Goal: Task Accomplishment & Management: Use online tool/utility

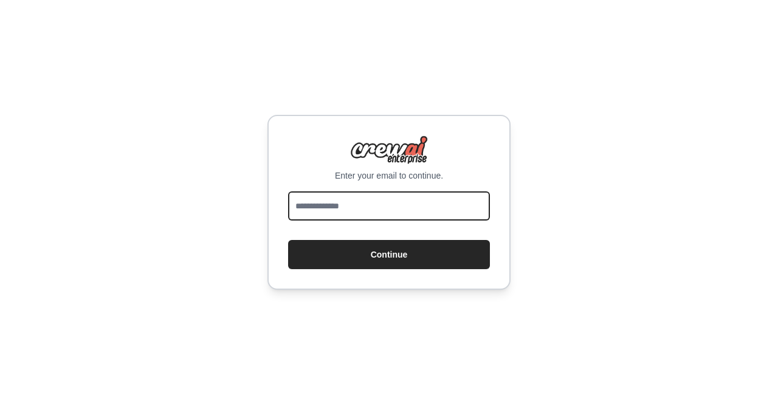
click at [382, 212] on input "email" at bounding box center [389, 206] width 202 height 29
click at [372, 207] on input "email" at bounding box center [389, 206] width 202 height 29
type input "**********"
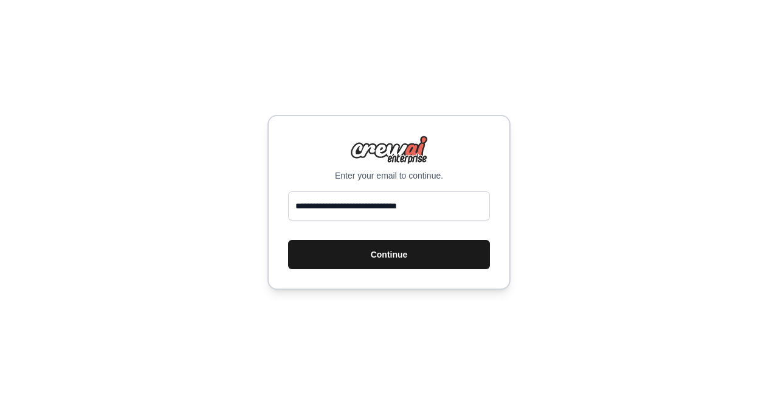
click at [366, 254] on button "Continue" at bounding box center [389, 254] width 202 height 29
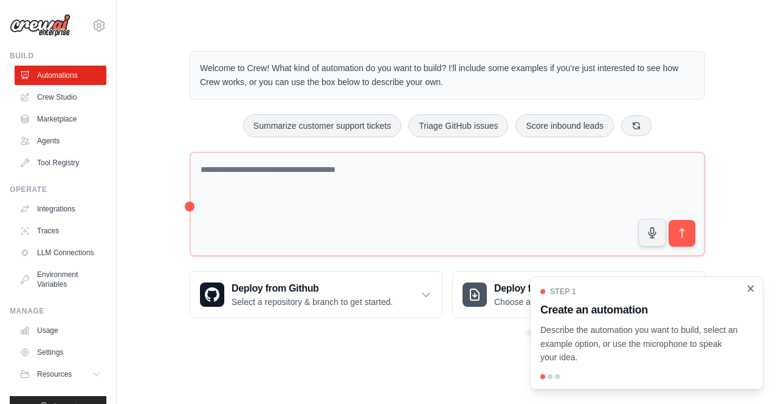
click at [752, 289] on icon "Close walkthrough" at bounding box center [751, 288] width 5 height 5
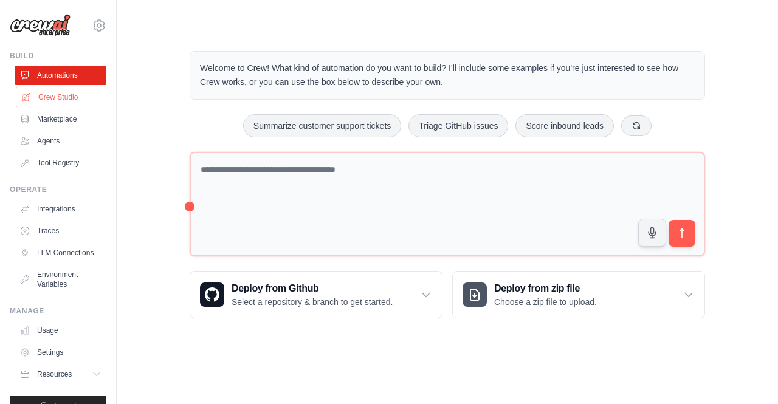
click at [57, 95] on link "Crew Studio" at bounding box center [62, 97] width 92 height 19
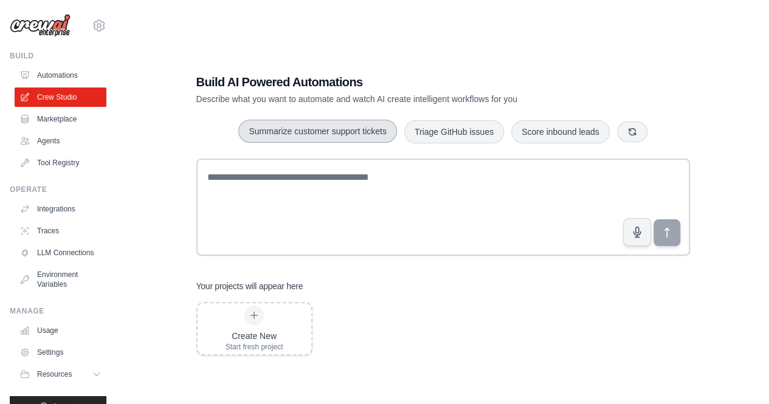
click at [311, 131] on button "Summarize customer support tickets" at bounding box center [317, 131] width 158 height 23
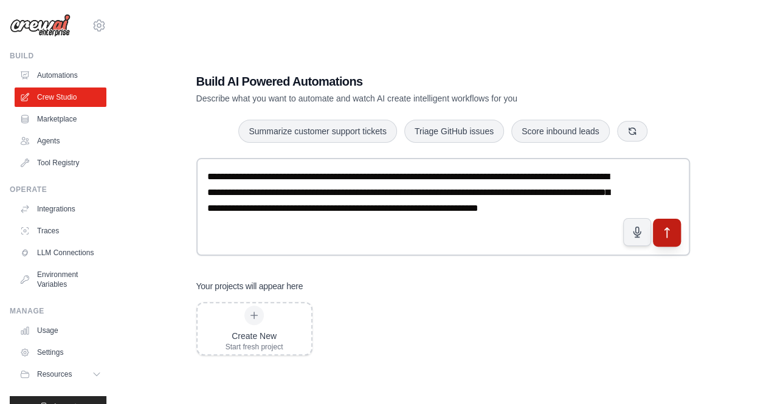
click at [668, 237] on icon "submit" at bounding box center [666, 232] width 13 height 13
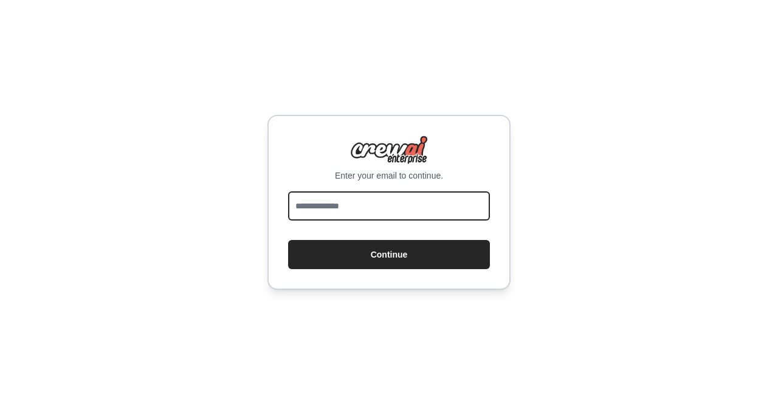
click at [315, 213] on input "email" at bounding box center [389, 206] width 202 height 29
type input "**********"
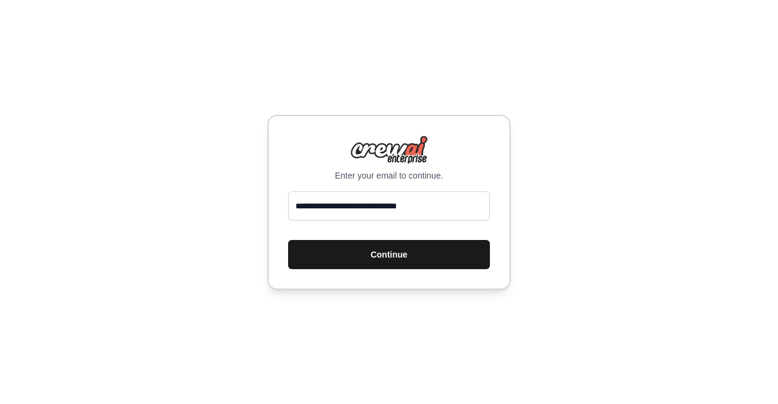
click at [357, 260] on button "Continue" at bounding box center [389, 254] width 202 height 29
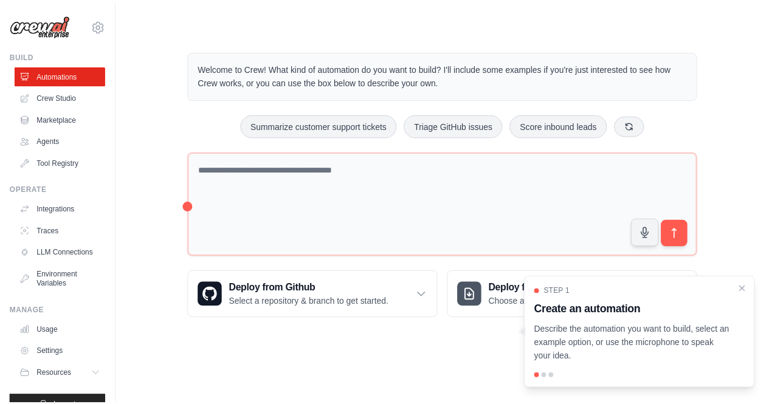
scroll to position [32, 0]
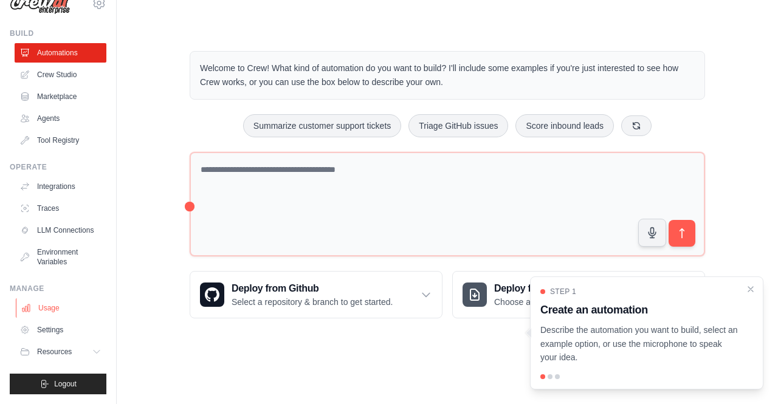
click at [36, 311] on link "Usage" at bounding box center [62, 308] width 92 height 19
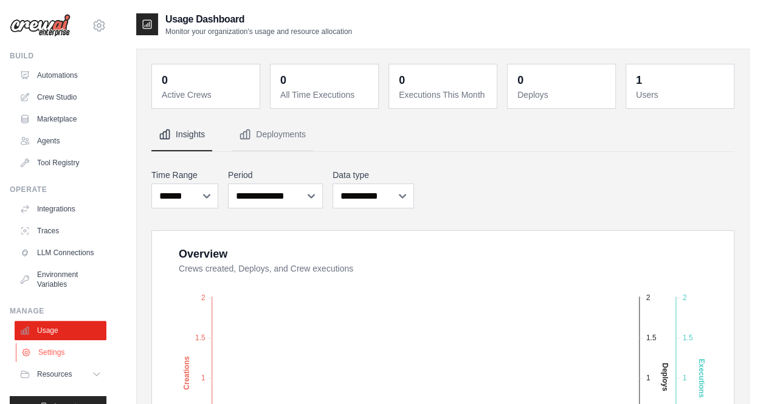
click at [41, 361] on link "Settings" at bounding box center [62, 352] width 92 height 19
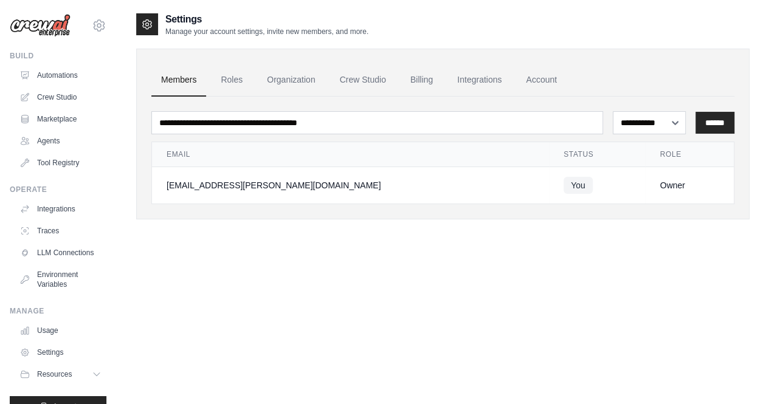
scroll to position [32, 0]
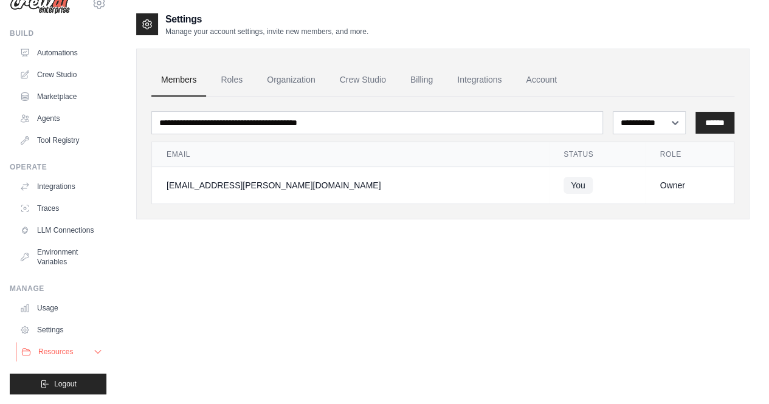
click at [47, 361] on button "Resources" at bounding box center [62, 351] width 92 height 19
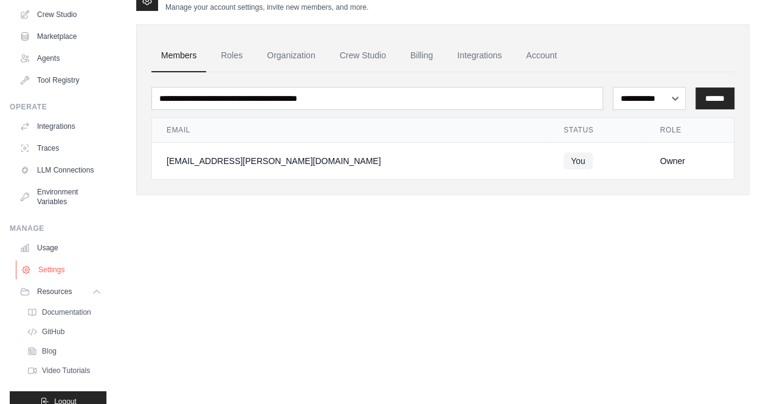
scroll to position [109, 0]
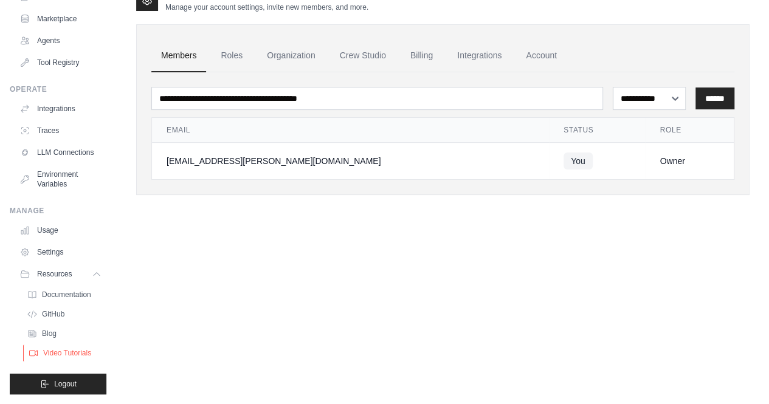
click at [48, 350] on span "Video Tutorials" at bounding box center [67, 353] width 48 height 10
click at [50, 249] on link "Settings" at bounding box center [62, 252] width 92 height 19
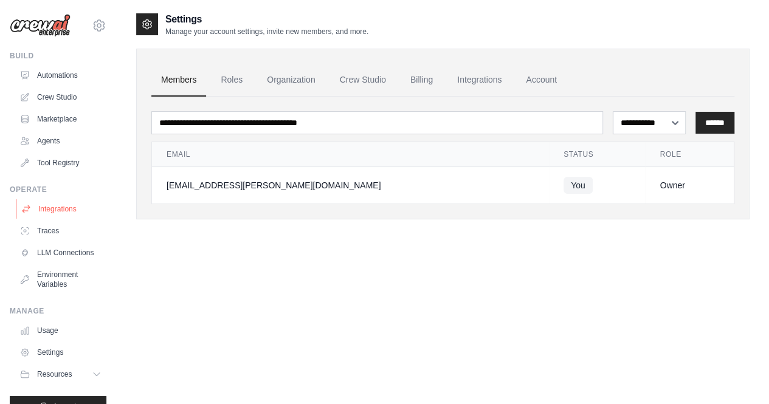
click at [57, 212] on link "Integrations" at bounding box center [62, 208] width 92 height 19
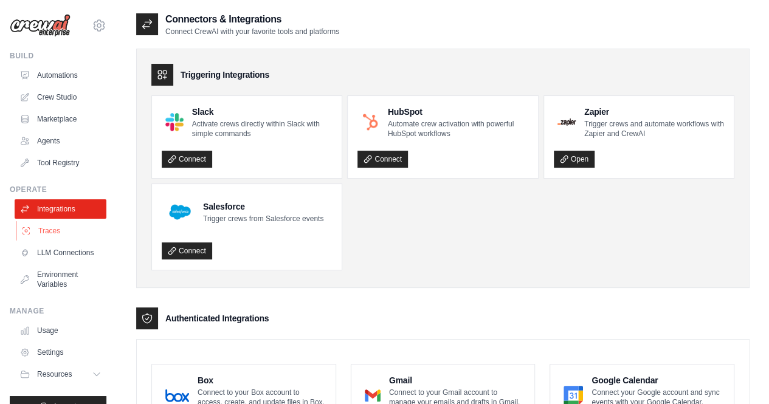
click at [57, 232] on link "Traces" at bounding box center [62, 230] width 92 height 19
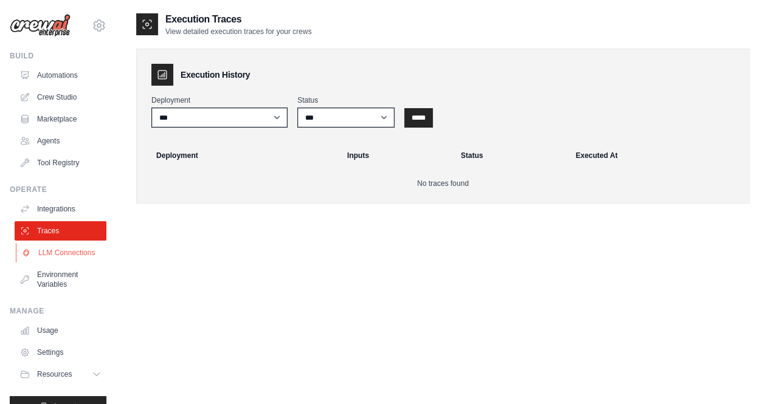
click at [57, 263] on link "LLM Connections" at bounding box center [62, 252] width 92 height 19
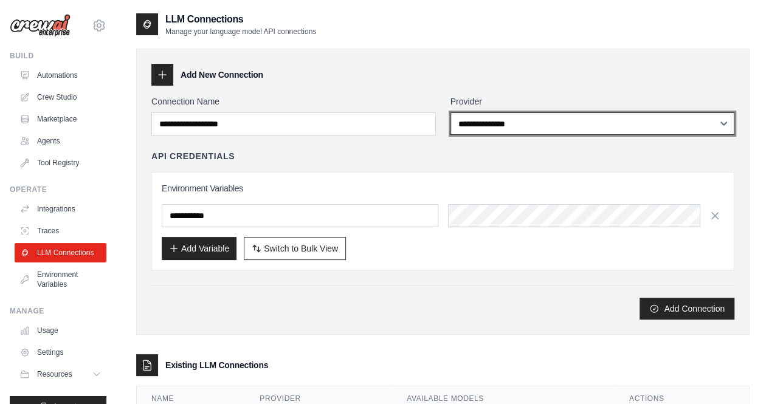
click at [527, 116] on select "**********" at bounding box center [593, 123] width 285 height 22
click at [451, 112] on select "**********" at bounding box center [593, 123] width 285 height 22
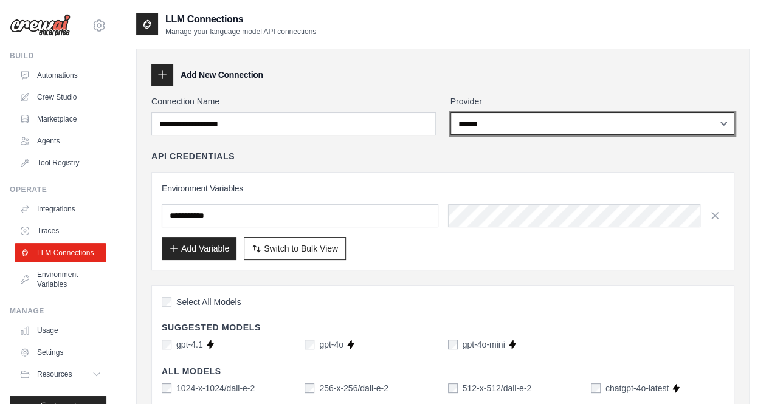
click at [484, 120] on select "**********" at bounding box center [593, 123] width 285 height 22
select select "*****"
click at [451, 112] on select "**********" at bounding box center [593, 123] width 285 height 22
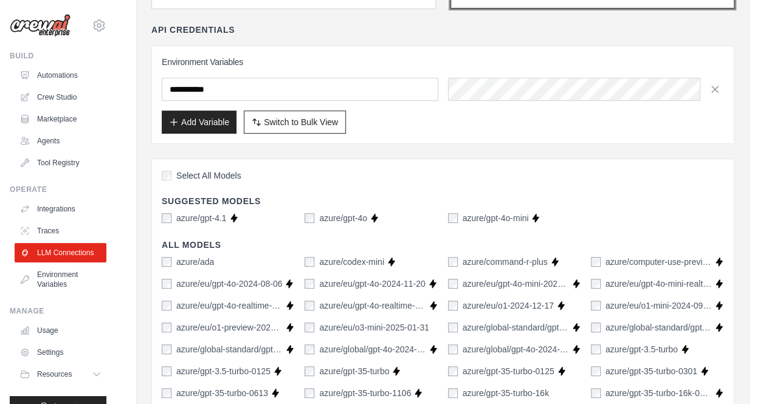
scroll to position [131, 0]
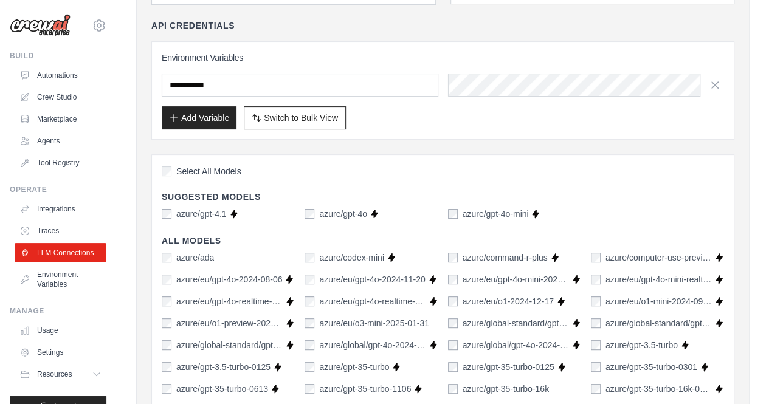
click at [179, 216] on label "azure/gpt-4.1" at bounding box center [201, 214] width 50 height 12
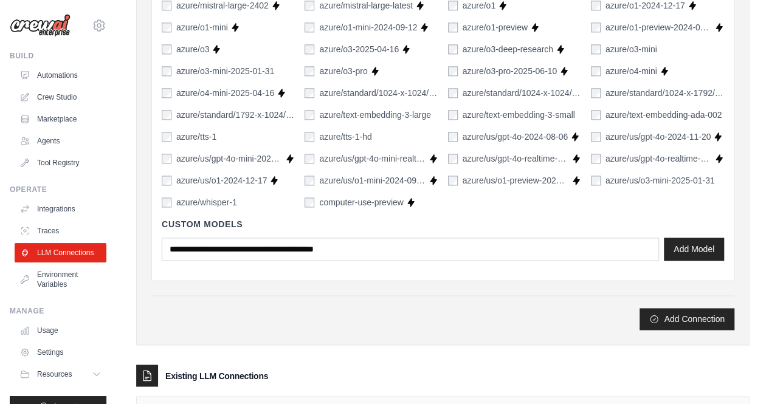
scroll to position [877, 0]
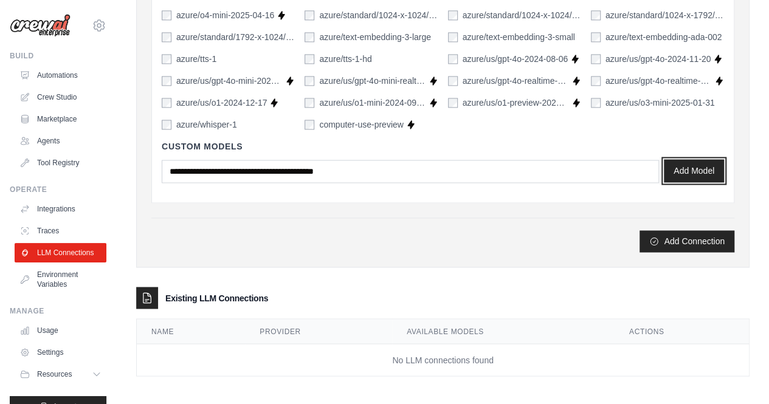
click at [711, 168] on button "Add Model" at bounding box center [694, 170] width 60 height 23
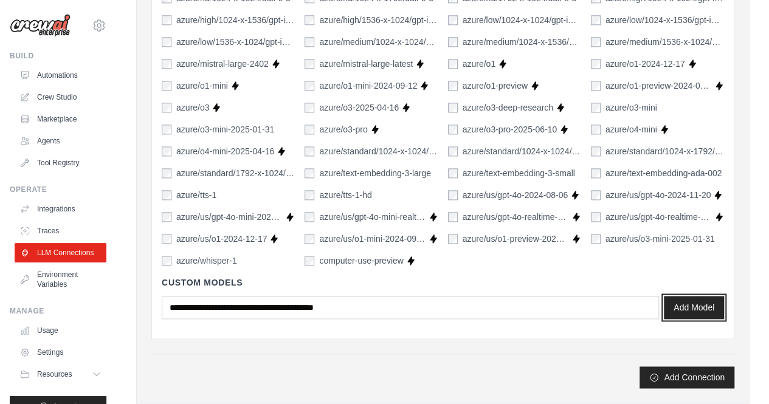
scroll to position [739, 0]
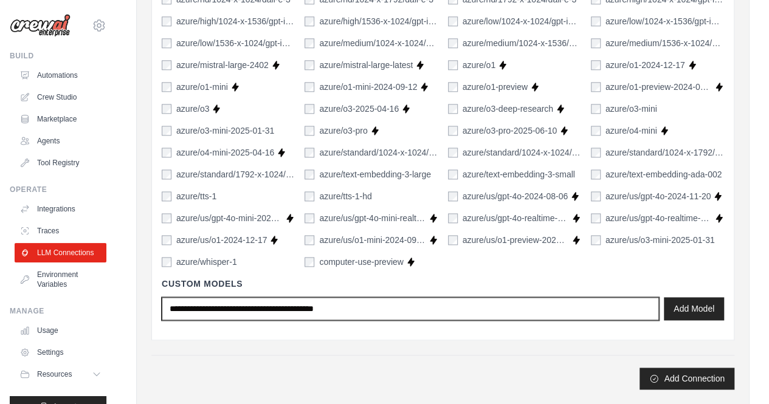
click at [184, 307] on input "text" at bounding box center [410, 308] width 497 height 23
type input "******"
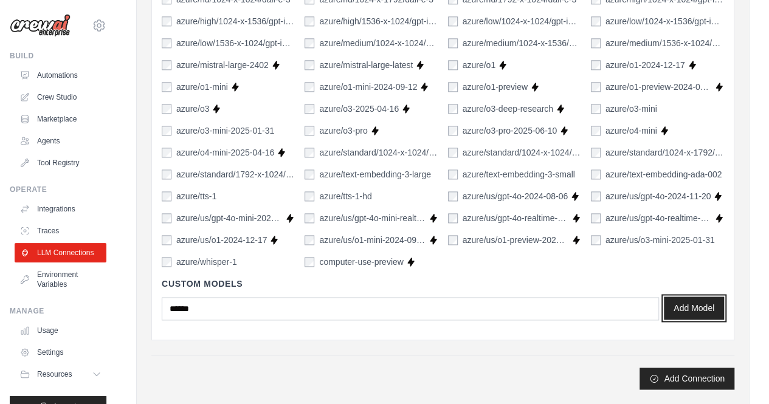
click at [691, 307] on button "Add Model" at bounding box center [694, 308] width 60 height 23
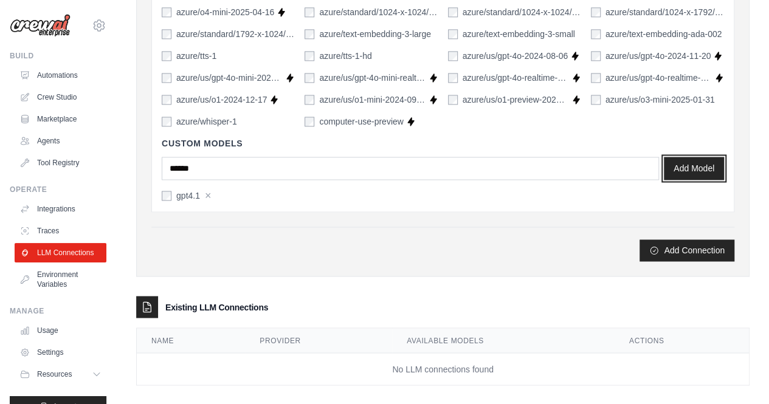
scroll to position [889, 0]
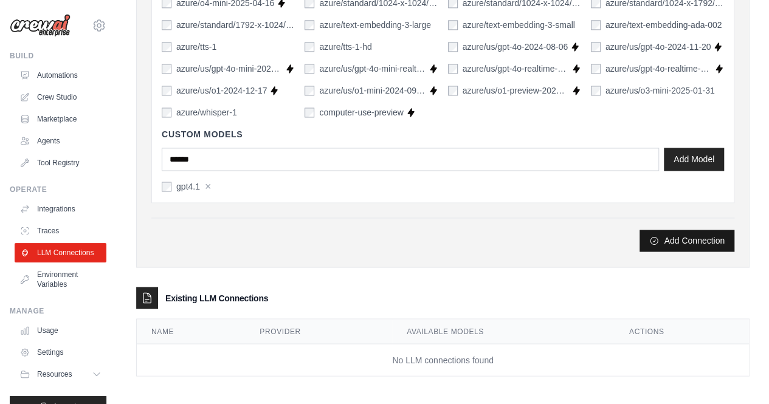
click at [677, 239] on button "Add Connection" at bounding box center [687, 241] width 95 height 22
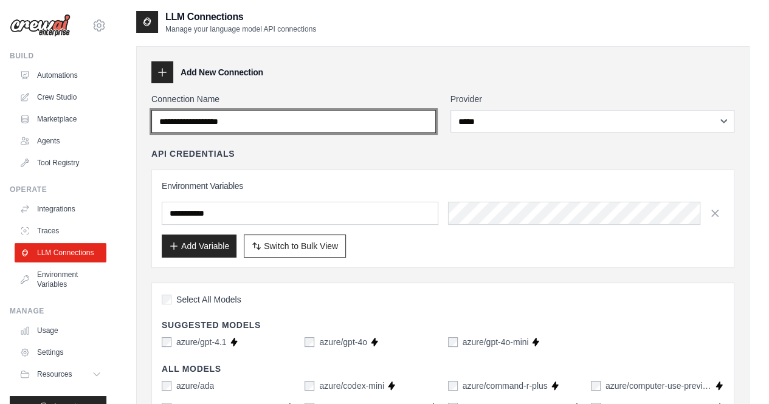
scroll to position [0, 0]
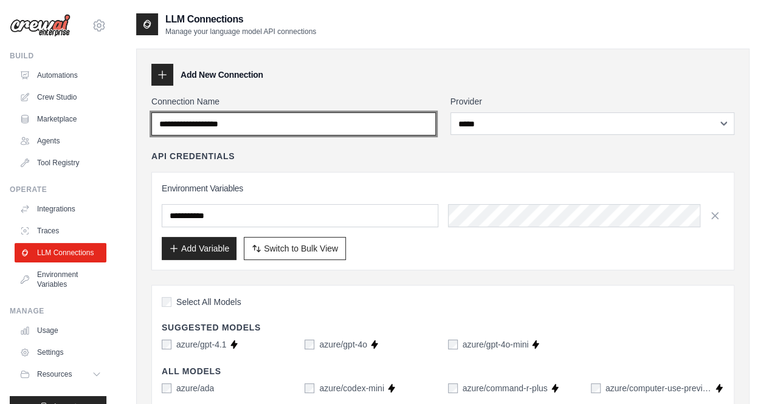
click at [331, 124] on input "Connection Name" at bounding box center [293, 123] width 285 height 23
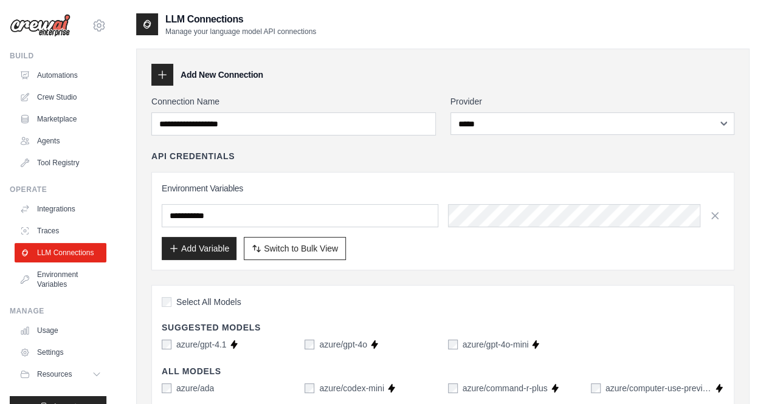
click at [427, 165] on div "API Credentials Environment Variables Add Variable Switch to Bulk View Switch t…" at bounding box center [442, 210] width 583 height 120
click at [313, 242] on span "Switch to Bulk View" at bounding box center [301, 248] width 74 height 12
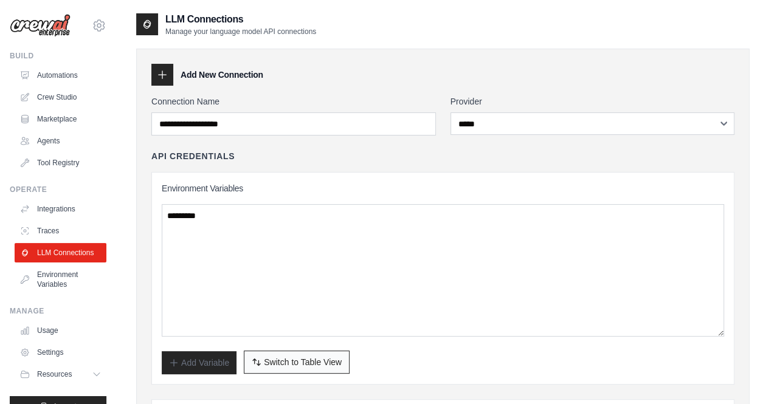
click at [268, 362] on span "Switch to Table View" at bounding box center [303, 362] width 78 height 12
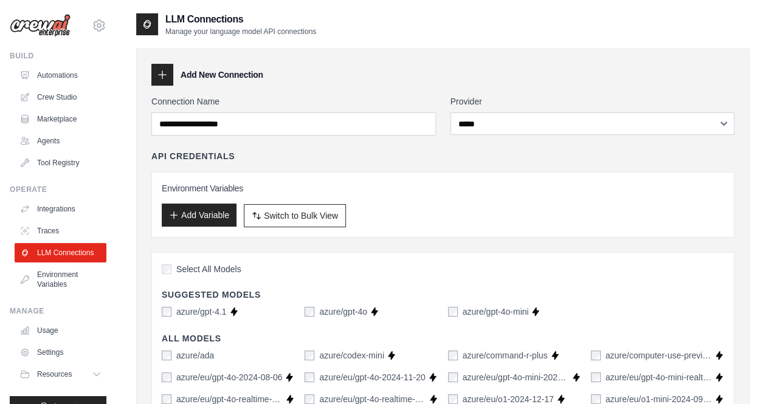
click at [210, 210] on button "Add Variable" at bounding box center [199, 215] width 75 height 23
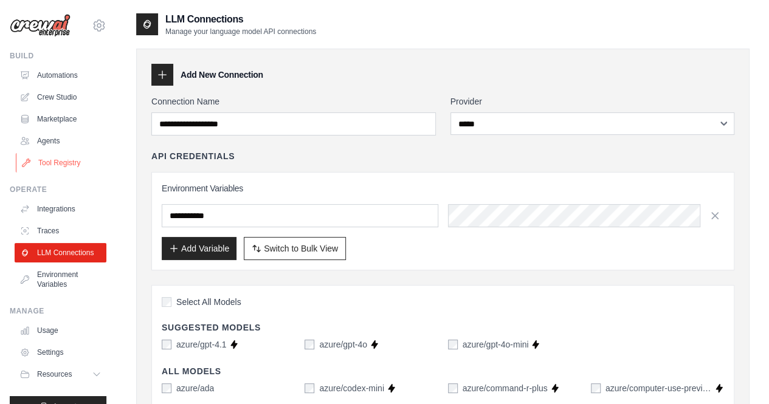
click at [55, 159] on link "Tool Registry" at bounding box center [62, 162] width 92 height 19
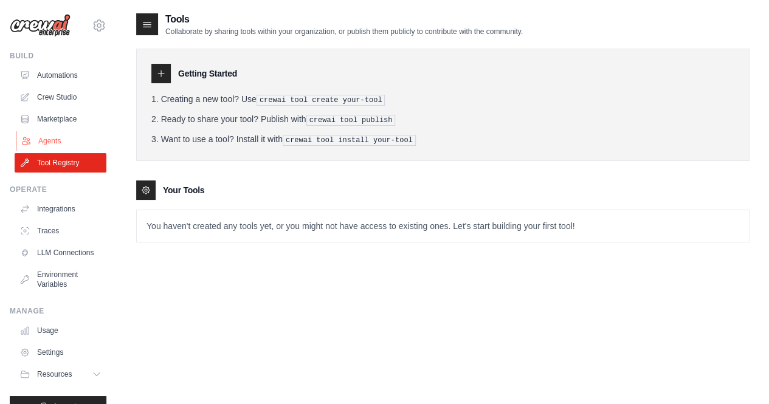
click at [54, 144] on link "Agents" at bounding box center [62, 140] width 92 height 19
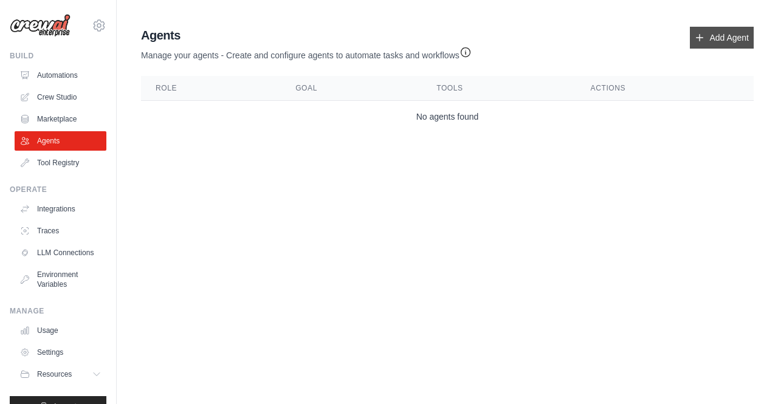
click at [725, 35] on link "Add Agent" at bounding box center [722, 38] width 64 height 22
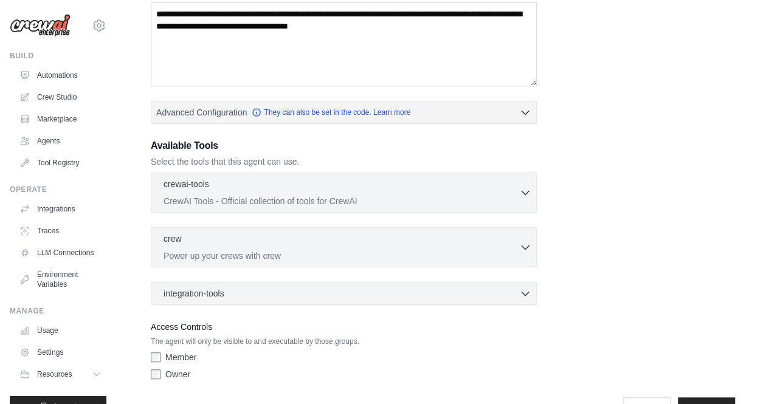
scroll to position [213, 0]
click at [520, 185] on icon "button" at bounding box center [525, 191] width 12 height 12
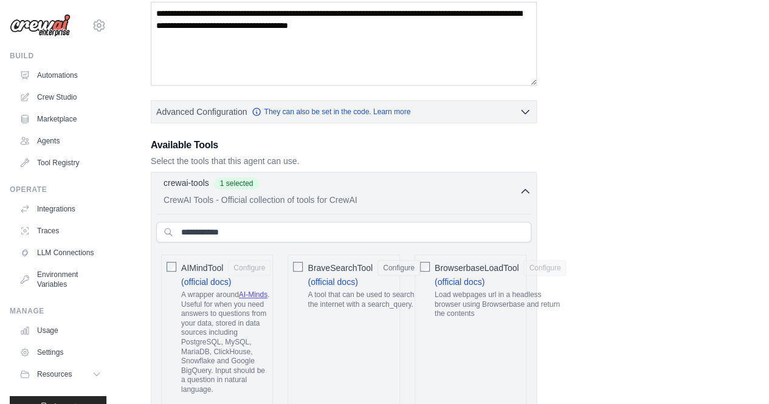
click at [524, 193] on icon "button" at bounding box center [525, 191] width 12 height 12
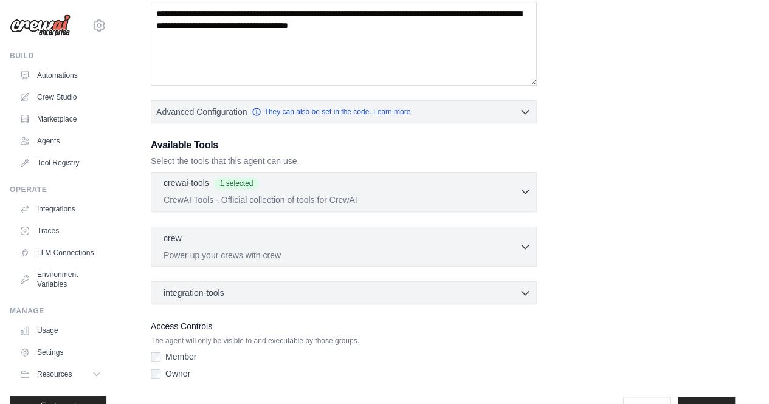
scroll to position [244, 0]
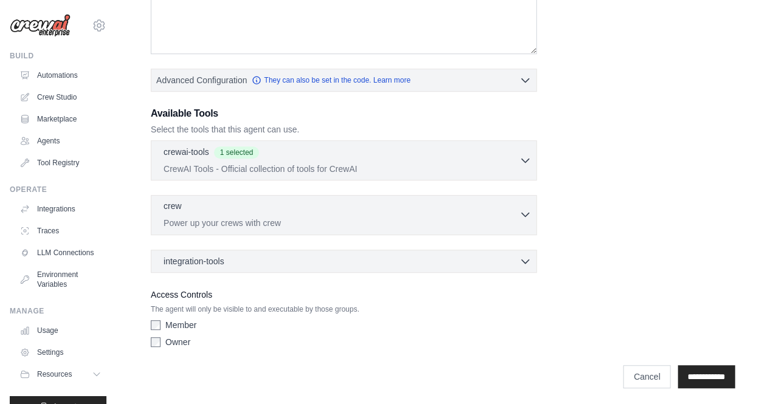
click at [524, 209] on icon "button" at bounding box center [525, 215] width 12 height 12
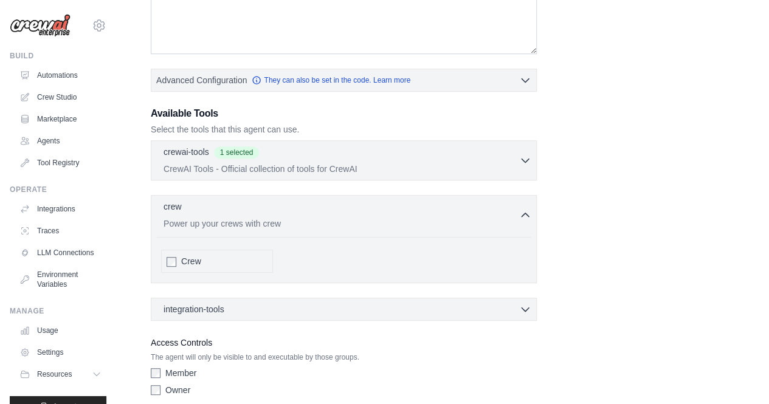
click at [314, 262] on div "Crew" at bounding box center [343, 261] width 375 height 33
click at [525, 216] on icon "button" at bounding box center [525, 215] width 12 height 12
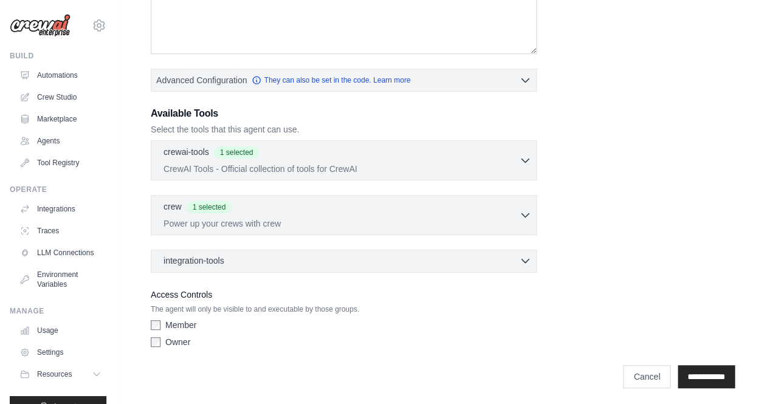
click at [334, 263] on div "integration-tools 0 selected" at bounding box center [348, 261] width 368 height 12
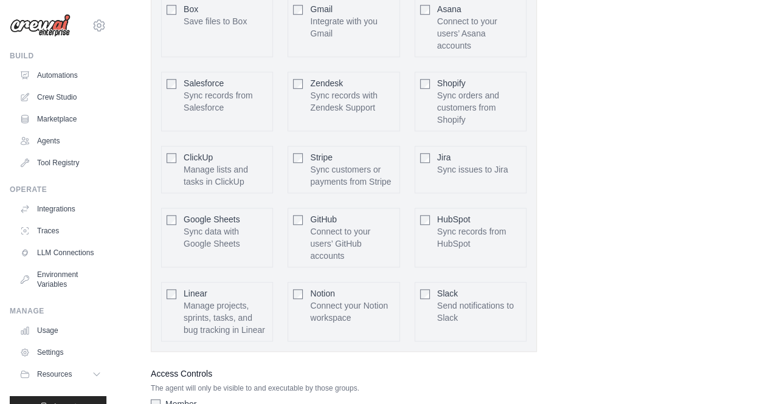
scroll to position [563, 0]
click at [317, 230] on p "Connect to your users’ GitHub accounts" at bounding box center [352, 243] width 84 height 36
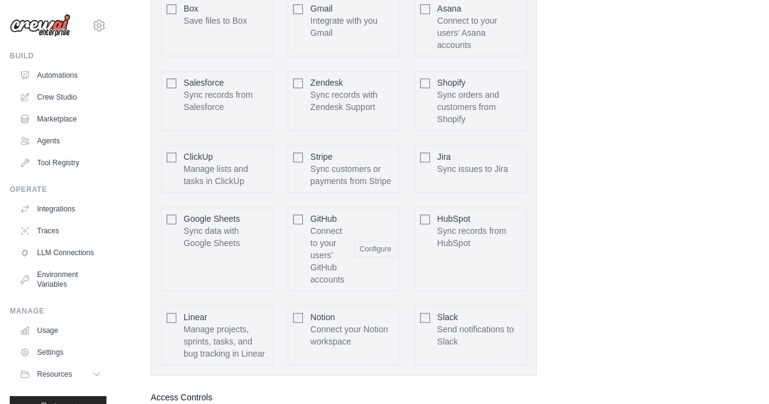
click at [317, 230] on p "Connect to your users’ GitHub accounts" at bounding box center [327, 255] width 34 height 61
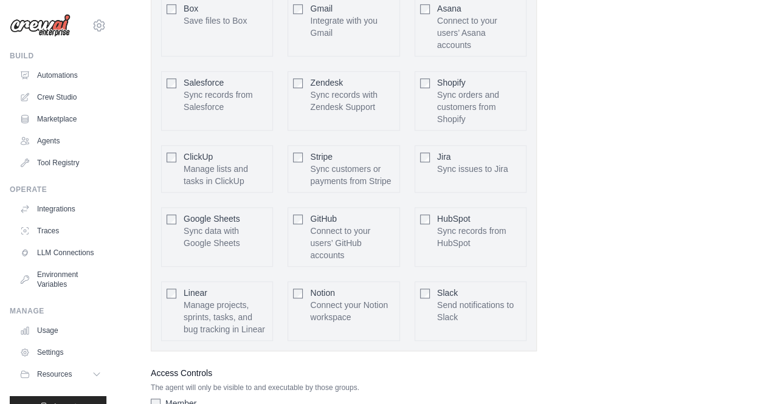
click at [437, 164] on p "Sync issues to Jira" at bounding box center [472, 169] width 71 height 12
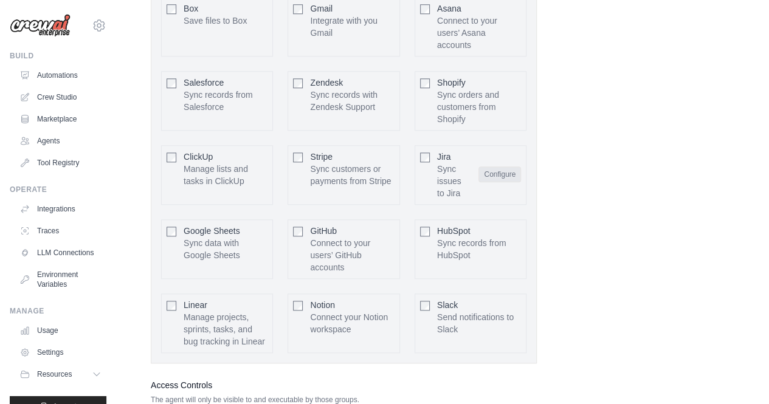
click at [494, 170] on button "Configure" at bounding box center [500, 175] width 43 height 16
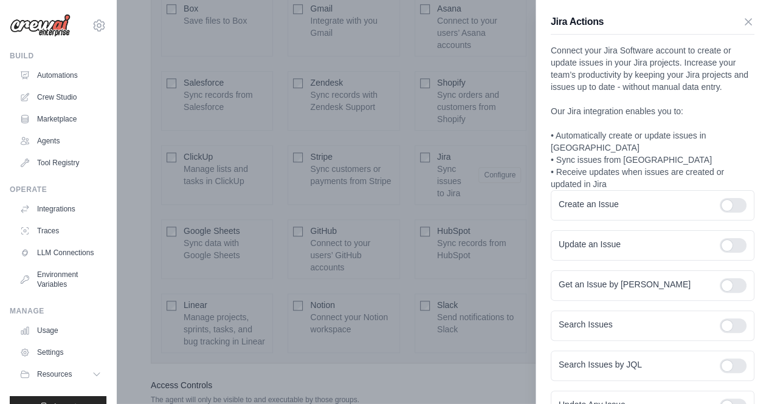
scroll to position [149, 0]
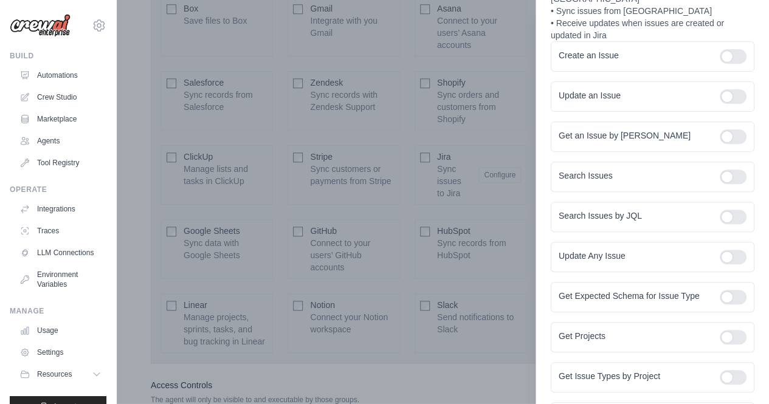
click at [344, 171] on div at bounding box center [384, 202] width 769 height 404
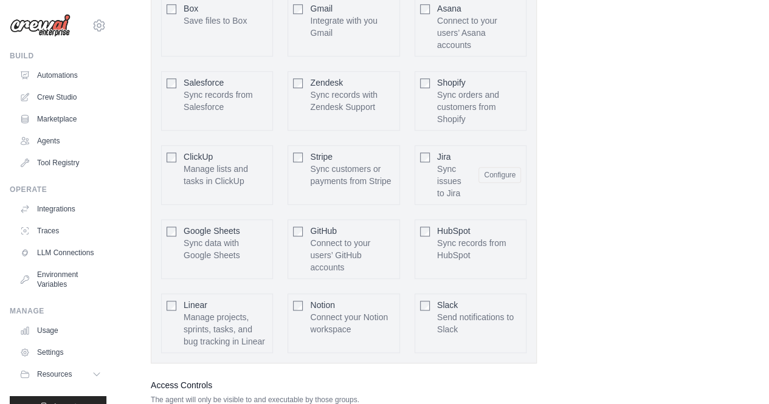
click at [431, 149] on div "Jira Sync issues to Jira Configure" at bounding box center [471, 175] width 112 height 60
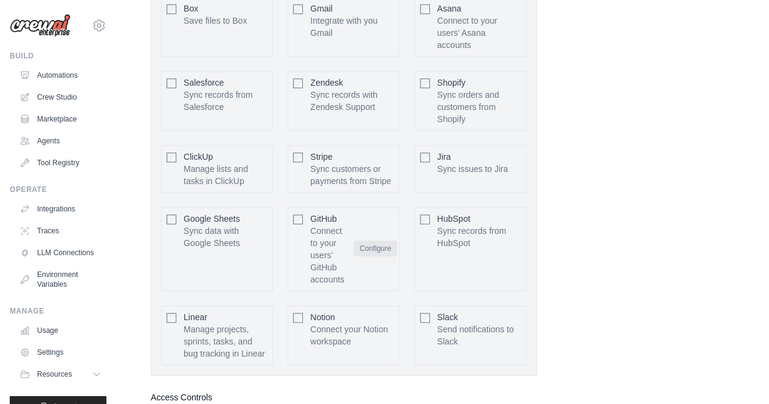
click at [365, 247] on button "Configure" at bounding box center [375, 249] width 43 height 16
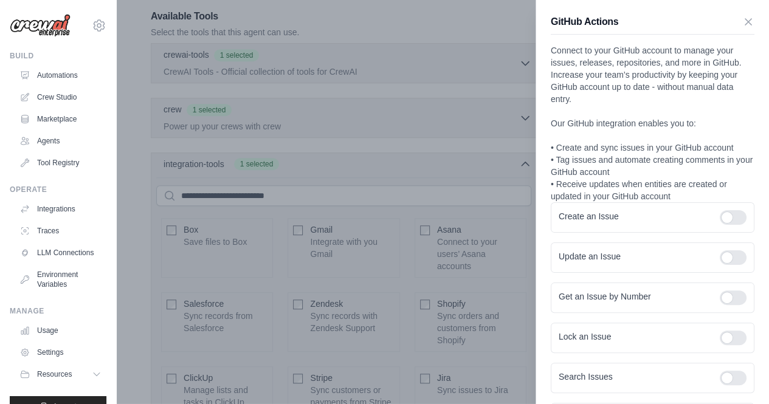
scroll to position [320, 0]
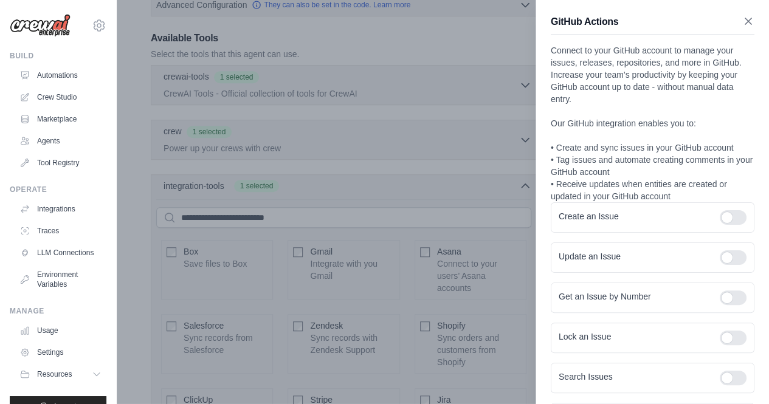
click at [742, 16] on icon "button" at bounding box center [748, 21] width 12 height 12
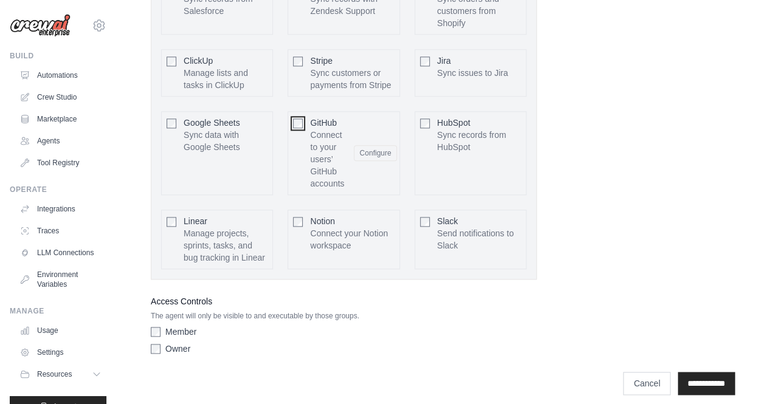
scroll to position [638, 0]
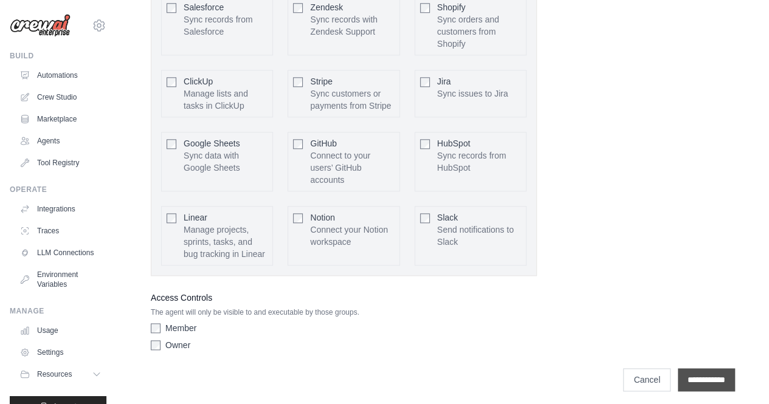
click at [699, 368] on input "**********" at bounding box center [706, 379] width 57 height 23
click at [167, 322] on label "Member" at bounding box center [180, 328] width 31 height 12
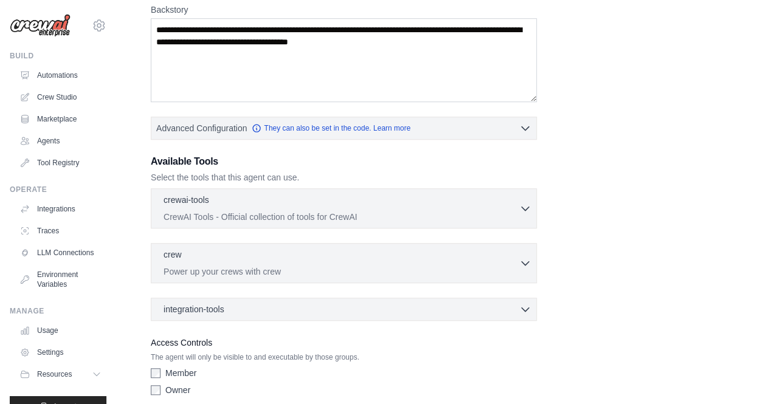
scroll to position [337, 0]
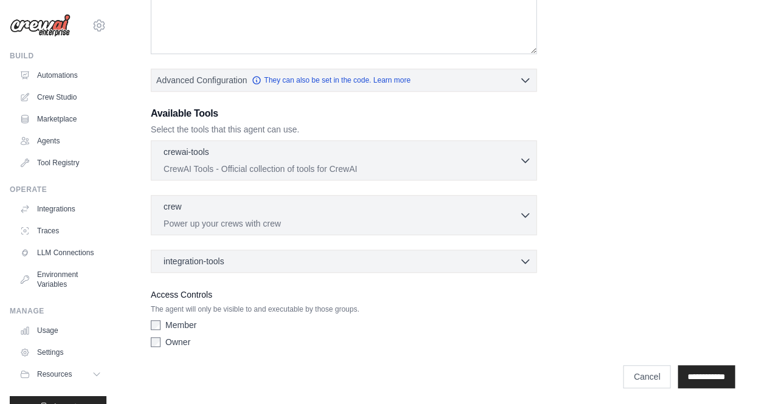
click at [168, 325] on label "Member" at bounding box center [180, 325] width 31 height 12
click at [697, 375] on input "**********" at bounding box center [706, 376] width 57 height 23
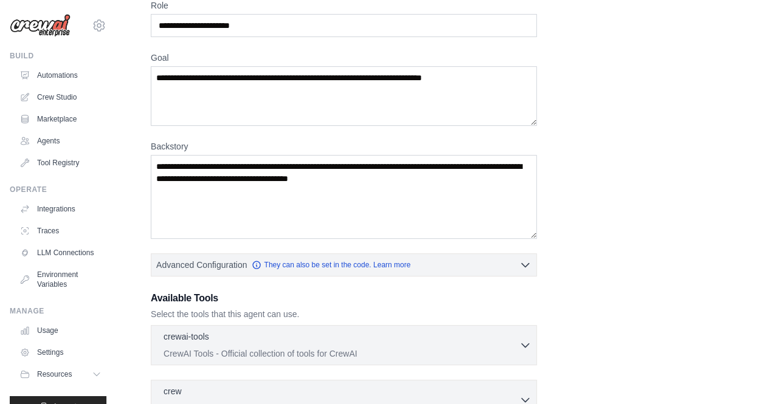
scroll to position [153, 0]
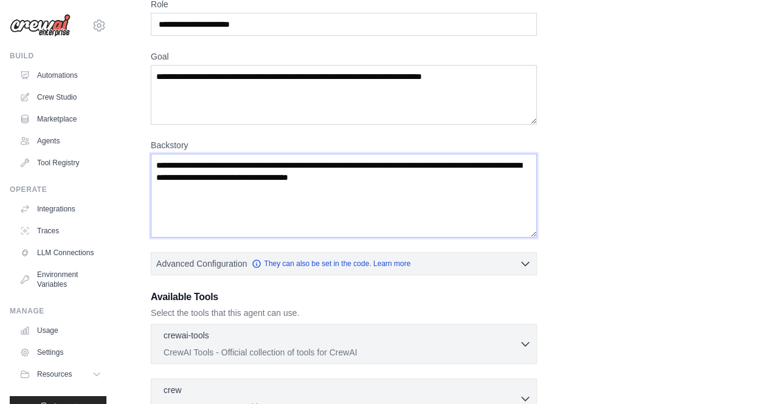
click at [427, 175] on textarea "Backstory" at bounding box center [344, 196] width 386 height 84
click at [413, 179] on textarea "Backstory" at bounding box center [344, 196] width 386 height 84
drag, startPoint x: 413, startPoint y: 179, endPoint x: 280, endPoint y: 176, distance: 133.8
click at [280, 176] on textarea "Backstory" at bounding box center [344, 196] width 386 height 84
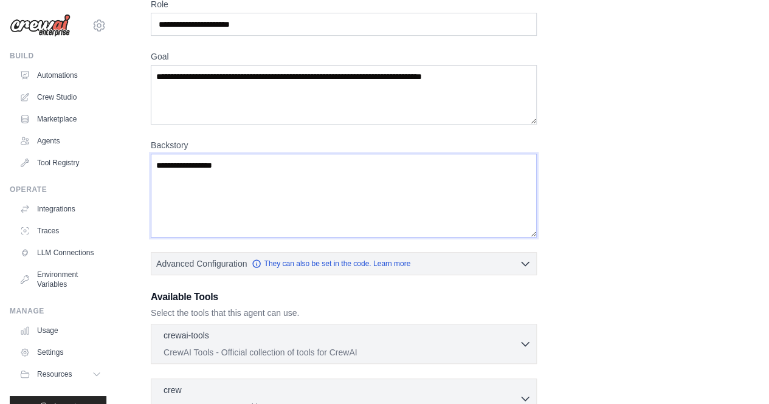
type textarea "**********"
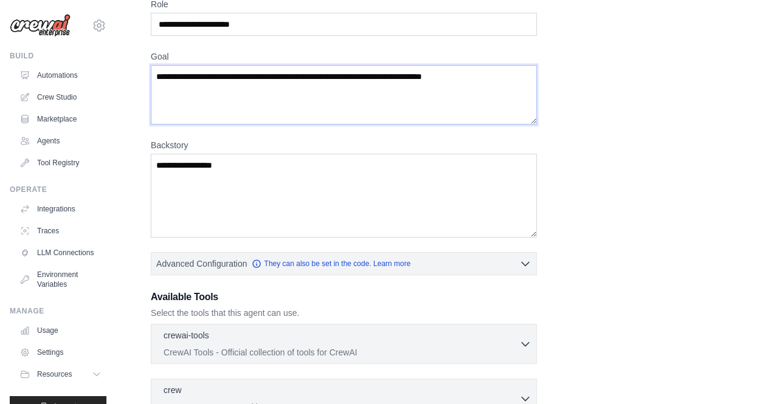
click at [236, 91] on textarea "Goal" at bounding box center [344, 95] width 386 height 60
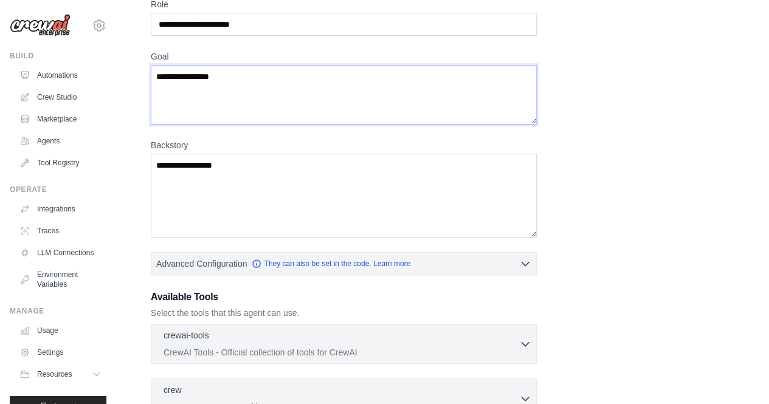
type textarea "**********"
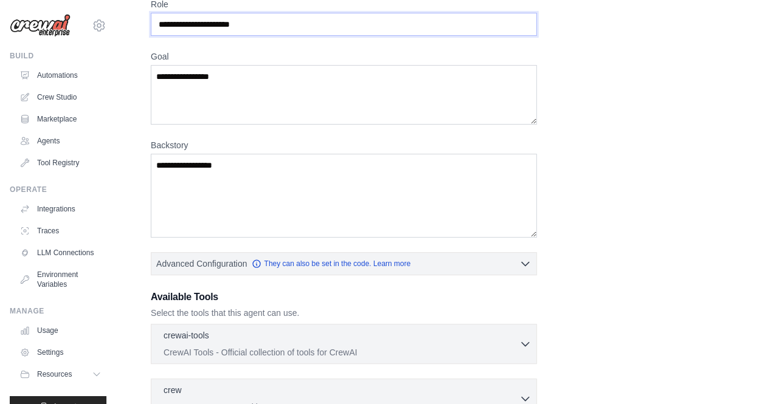
click at [185, 16] on input "Role" at bounding box center [344, 24] width 386 height 23
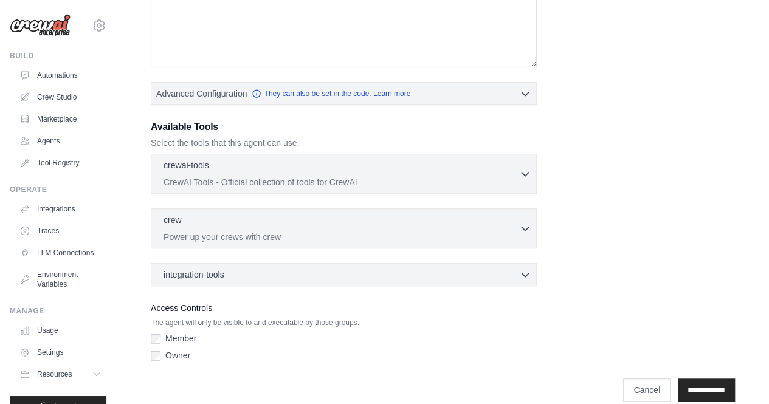
scroll to position [337, 0]
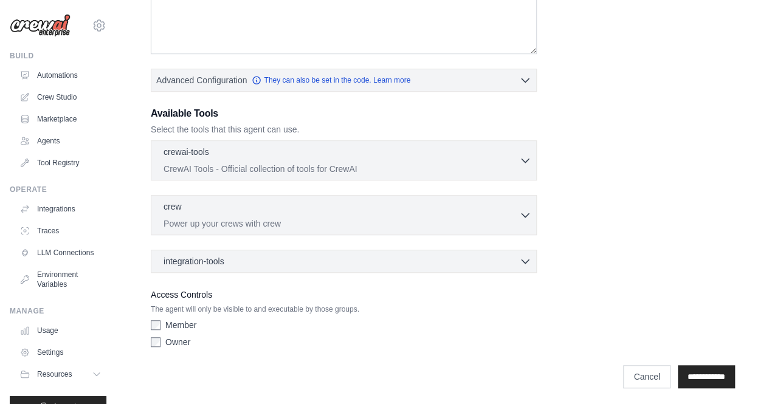
type input "**********"
click at [649, 177] on div "**********" at bounding box center [443, 84] width 584 height 539
click at [700, 371] on input "**********" at bounding box center [706, 376] width 57 height 23
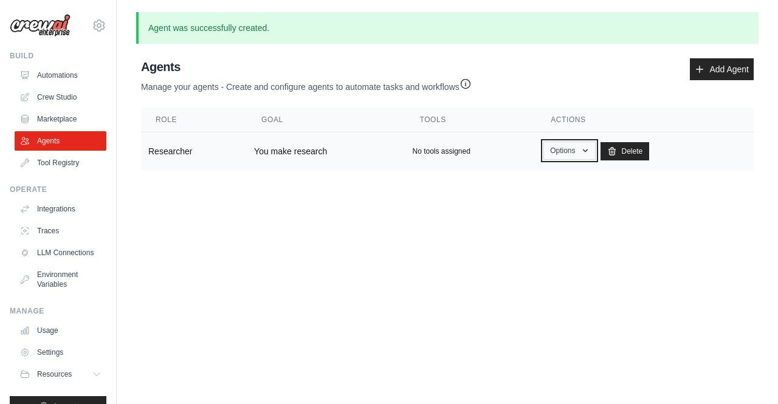
click at [589, 151] on icon "button" at bounding box center [586, 151] width 10 height 10
click at [536, 171] on link "Show" at bounding box center [552, 179] width 88 height 22
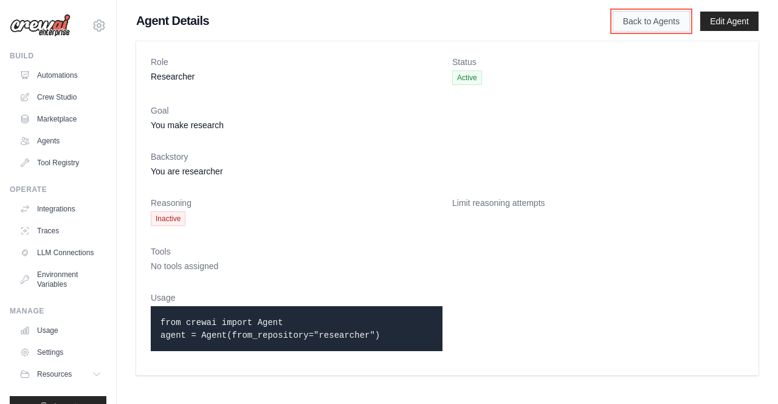
click at [643, 22] on link "Back to Agents" at bounding box center [651, 21] width 77 height 21
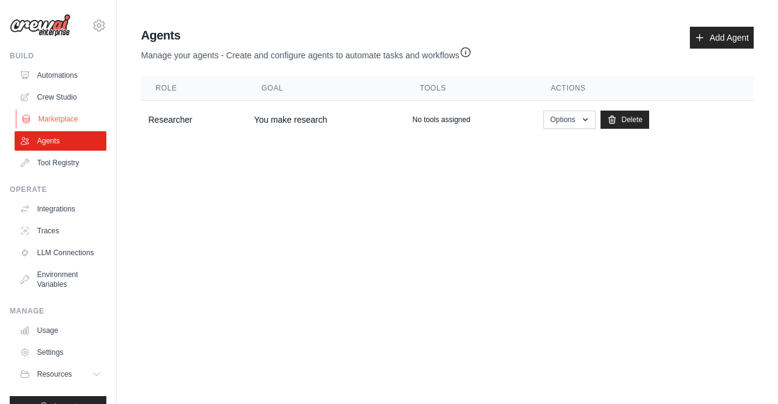
click at [44, 119] on link "Marketplace" at bounding box center [62, 118] width 92 height 19
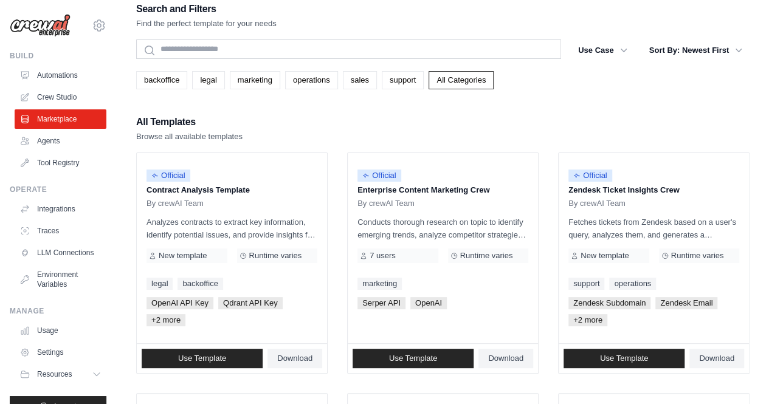
scroll to position [12, 0]
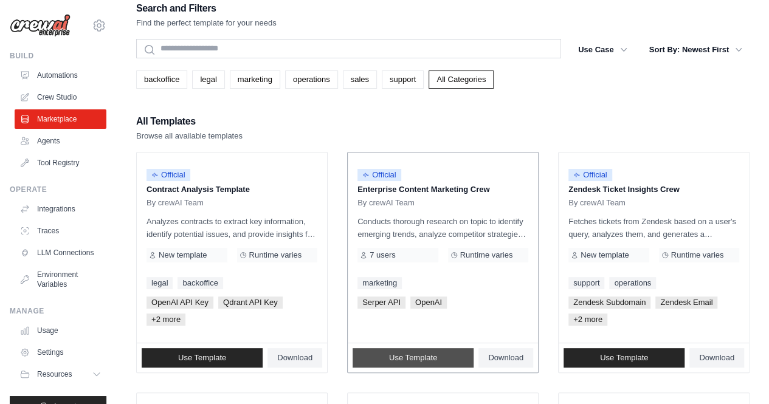
click at [392, 358] on span "Use Template" at bounding box center [413, 358] width 48 height 10
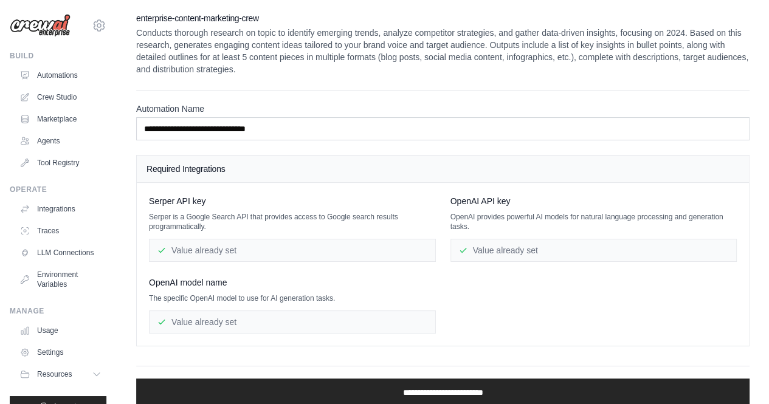
scroll to position [41, 0]
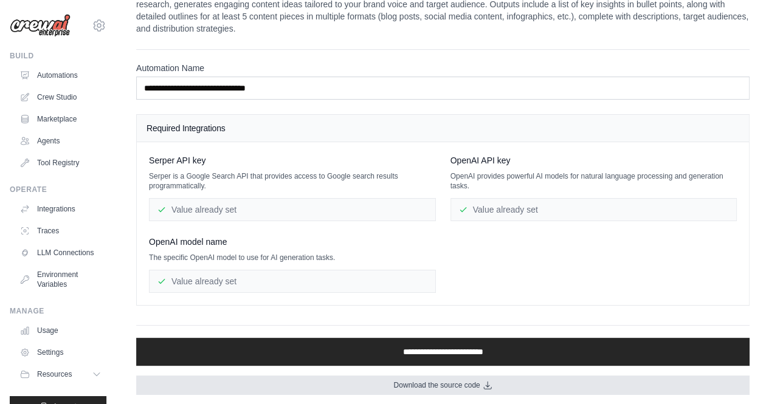
click at [399, 381] on span "Download the source code" at bounding box center [436, 386] width 86 height 10
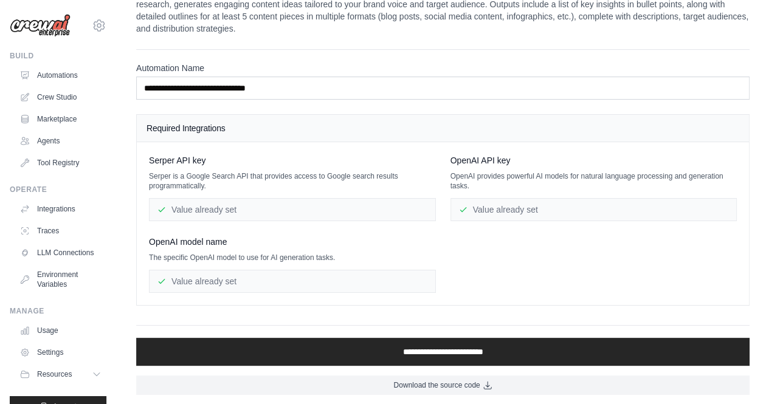
scroll to position [0, 0]
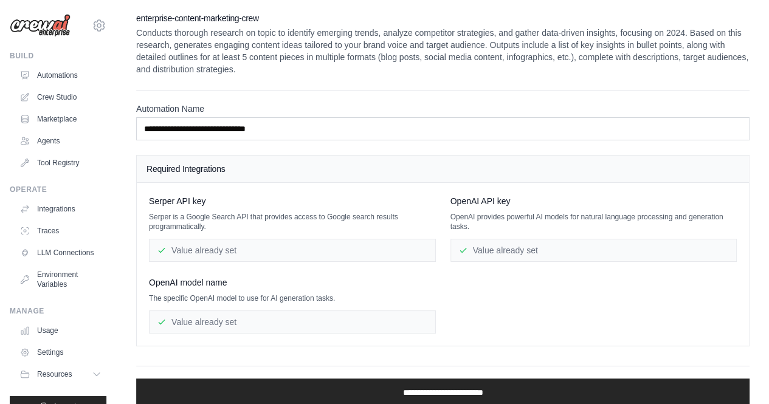
click at [520, 254] on div "Value already set" at bounding box center [594, 250] width 287 height 23
click at [485, 290] on div "Serper API key Serper is a Google Search API that provides access to Google sea…" at bounding box center [443, 264] width 588 height 139
click at [213, 249] on div "Value already set" at bounding box center [292, 250] width 287 height 23
click at [221, 316] on div "Value already set" at bounding box center [292, 322] width 287 height 23
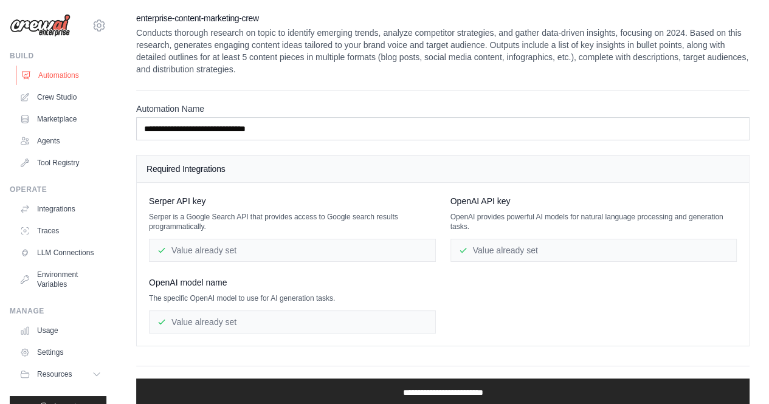
click at [48, 81] on link "Automations" at bounding box center [62, 75] width 92 height 19
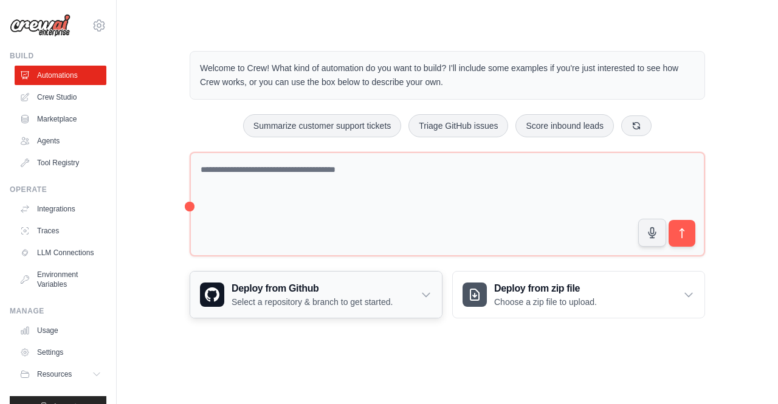
click at [368, 297] on p "Select a repository & branch to get started." at bounding box center [312, 302] width 161 height 12
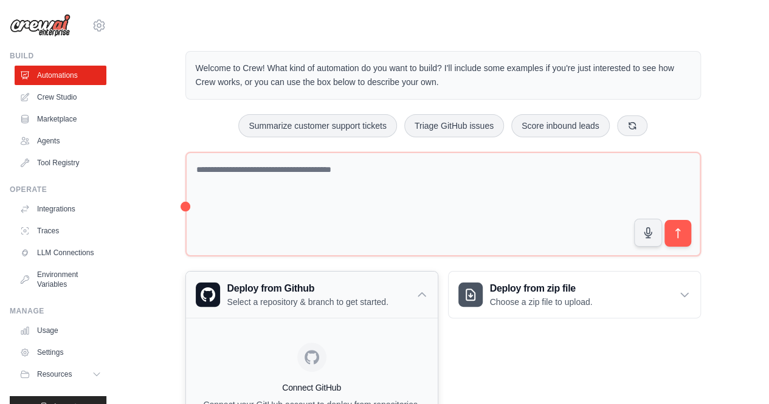
scroll to position [93, 0]
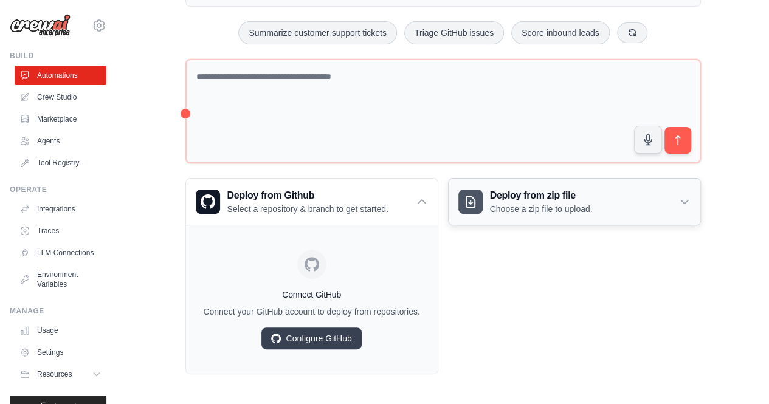
click at [545, 207] on p "Choose a zip file to upload." at bounding box center [541, 209] width 103 height 12
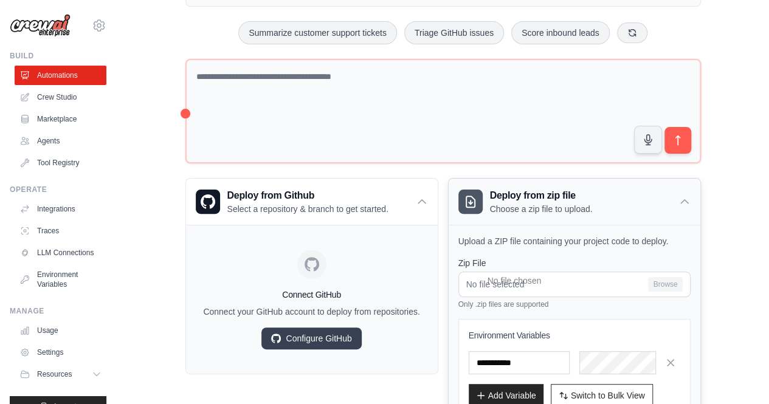
scroll to position [181, 0]
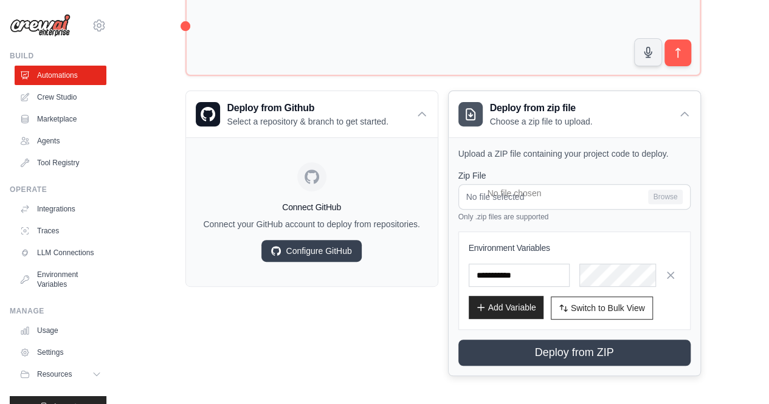
click at [499, 312] on button "Add Variable" at bounding box center [506, 307] width 75 height 23
click at [488, 301] on button "Add Variable" at bounding box center [506, 307] width 75 height 23
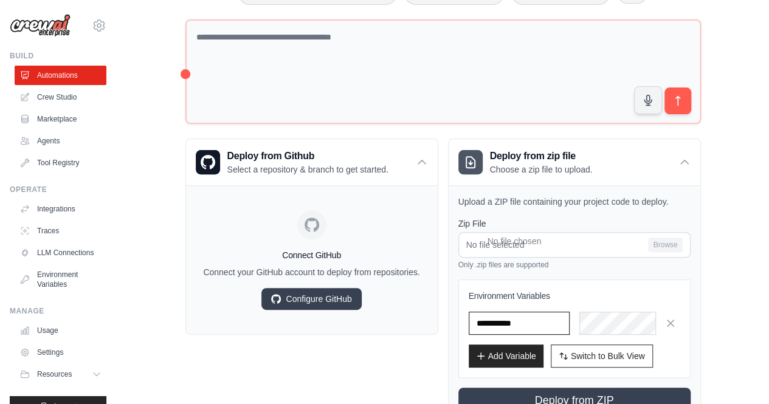
scroll to position [0, 0]
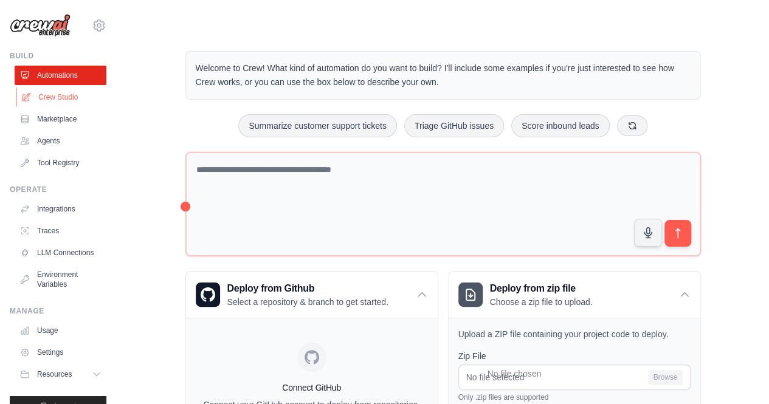
click at [63, 91] on link "Crew Studio" at bounding box center [62, 97] width 92 height 19
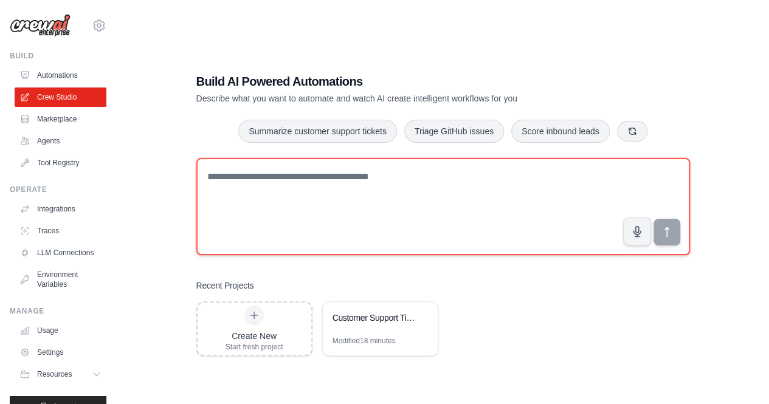
click at [297, 215] on textarea at bounding box center [443, 206] width 494 height 97
type textarea "**********"
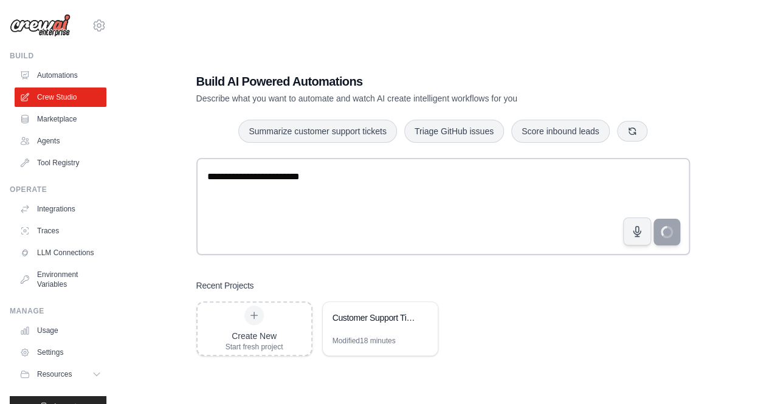
click at [344, 40] on div "**********" at bounding box center [443, 214] width 614 height 404
click at [50, 147] on link "Agents" at bounding box center [62, 140] width 92 height 19
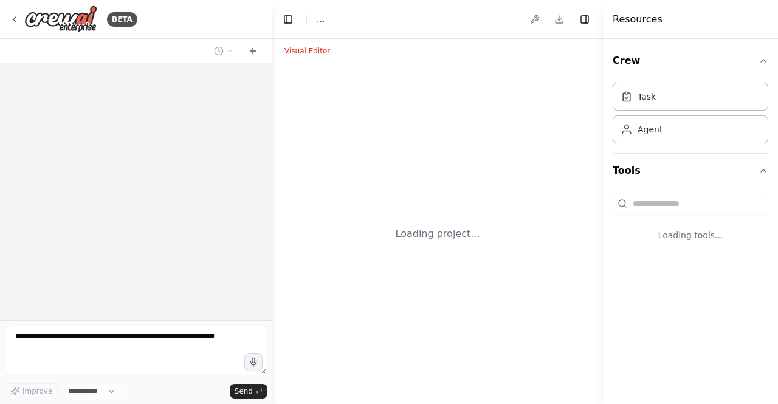
select select "****"
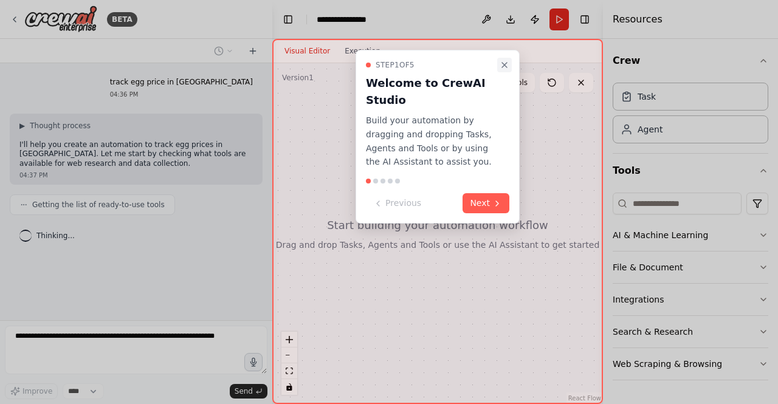
click at [506, 63] on icon "Close walkthrough" at bounding box center [504, 65] width 5 height 5
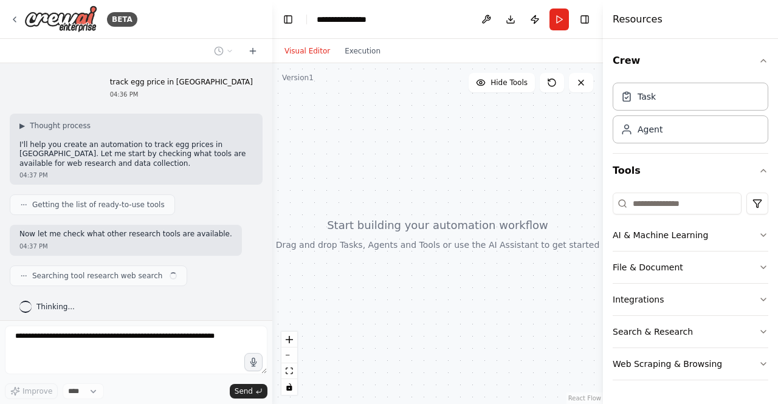
scroll to position [4, 0]
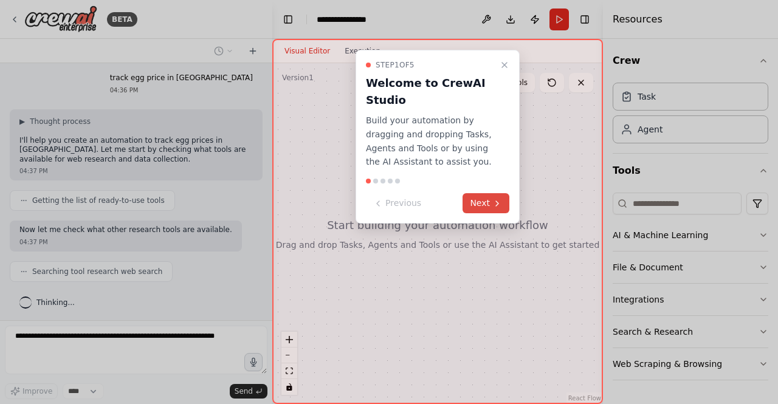
click at [486, 198] on button "Next" at bounding box center [486, 203] width 47 height 20
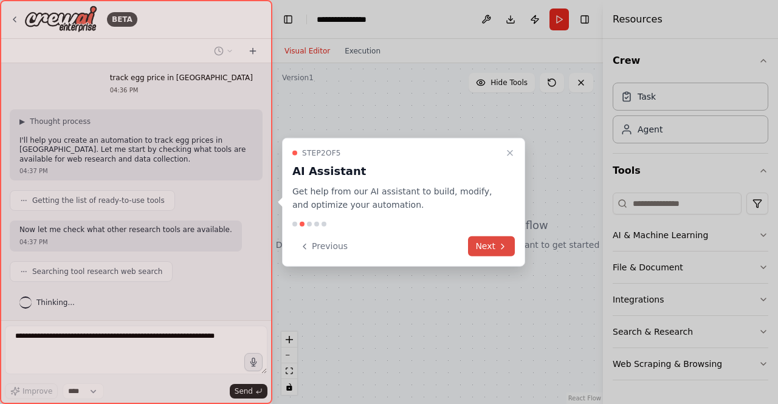
click at [489, 240] on button "Next" at bounding box center [491, 247] width 47 height 20
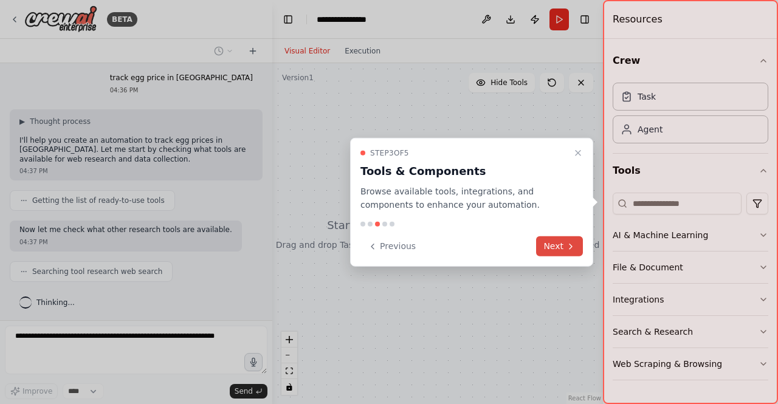
click at [557, 239] on button "Next" at bounding box center [559, 247] width 47 height 20
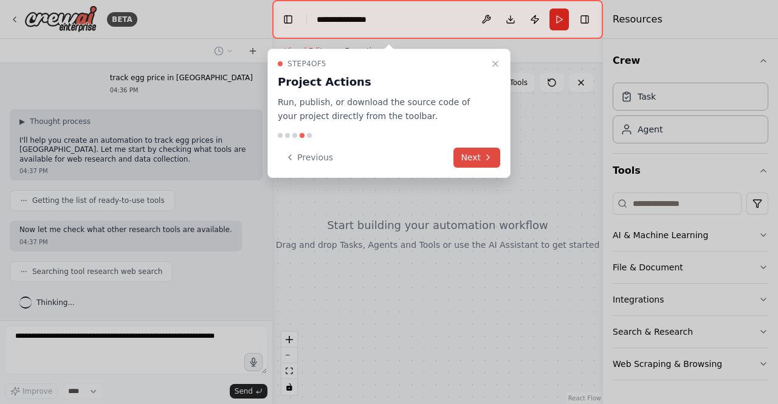
click at [482, 151] on button "Next" at bounding box center [477, 158] width 47 height 20
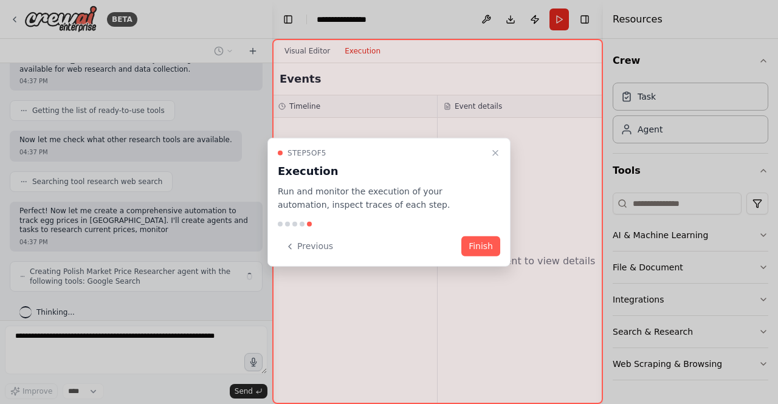
scroll to position [103, 0]
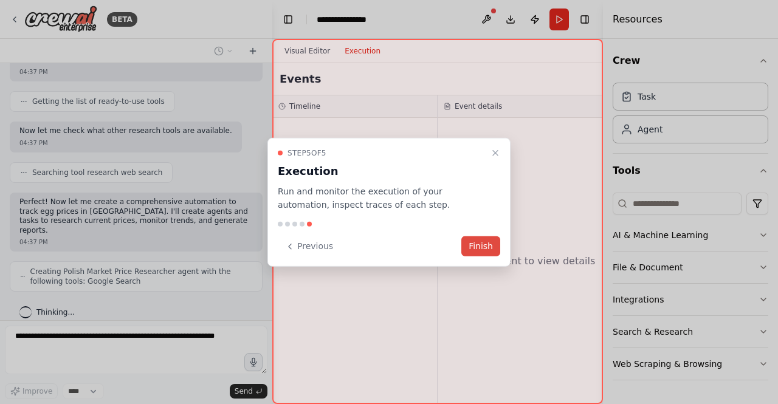
click at [483, 243] on button "Finish" at bounding box center [481, 247] width 39 height 20
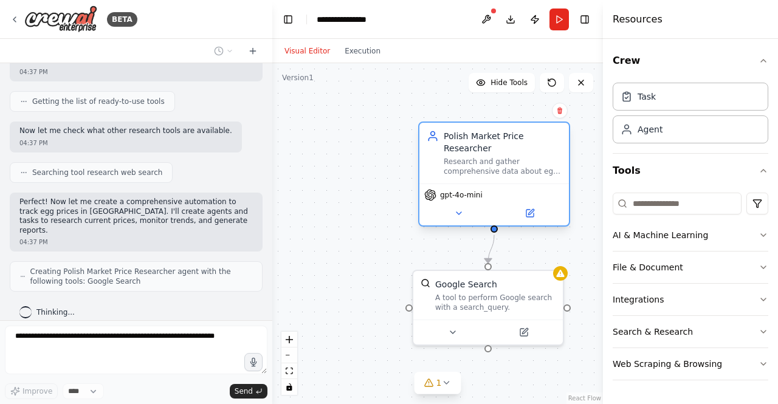
drag, startPoint x: 435, startPoint y: 150, endPoint x: 523, endPoint y: 150, distance: 87.6
click at [523, 150] on div "Polish Market Price Researcher" at bounding box center [503, 142] width 118 height 24
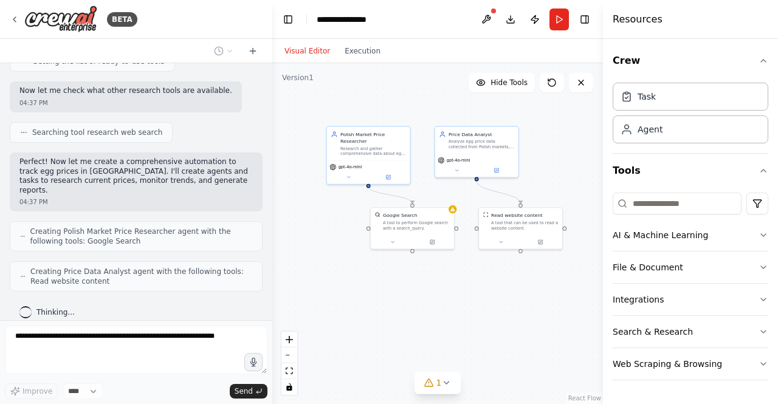
drag, startPoint x: 537, startPoint y: 335, endPoint x: 468, endPoint y: 282, distance: 87.1
click at [468, 282] on div ".deletable-edge-delete-btn { width: 20px; height: 20px; border: 0px solid #ffff…" at bounding box center [437, 233] width 331 height 341
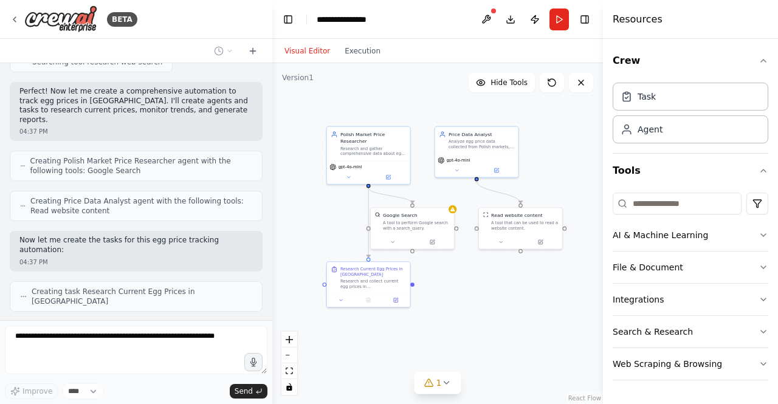
click at [353, 60] on div "Visual Editor Execution" at bounding box center [332, 51] width 111 height 24
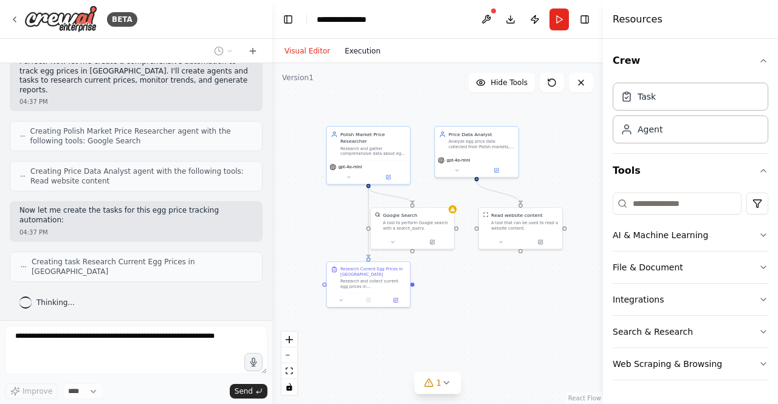
click at [347, 50] on button "Execution" at bounding box center [362, 51] width 50 height 15
click at [305, 49] on button "Visual Editor" at bounding box center [307, 51] width 60 height 15
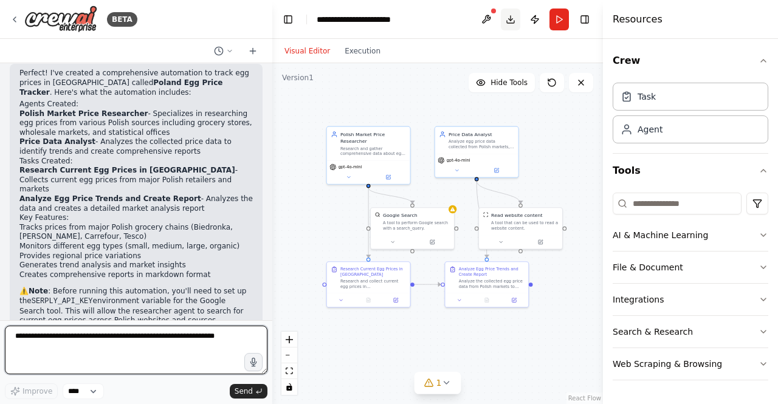
scroll to position [662, 0]
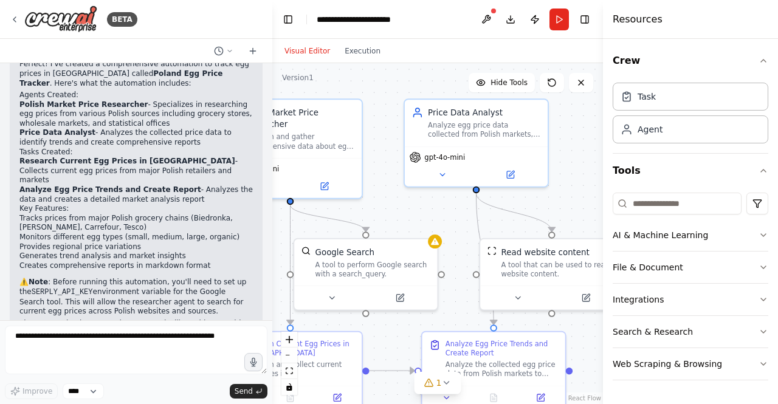
drag, startPoint x: 323, startPoint y: 287, endPoint x: 272, endPoint y: 300, distance: 52.6
click at [272, 300] on div ".deletable-edge-delete-btn { width: 20px; height: 20px; border: 0px solid #ffff…" at bounding box center [437, 233] width 331 height 341
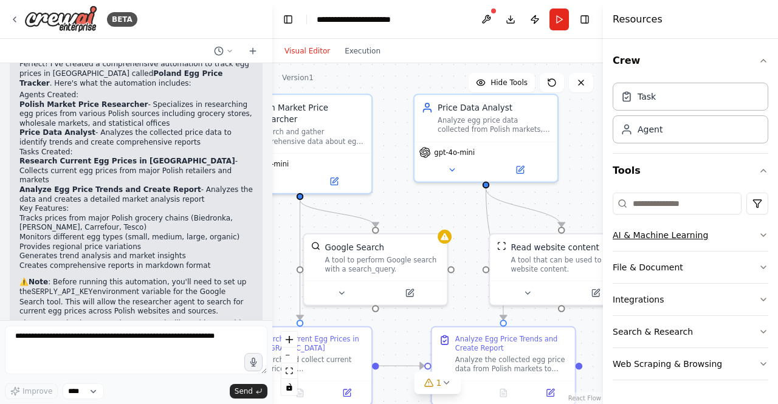
click at [643, 229] on button "AI & Machine Learning" at bounding box center [691, 236] width 156 height 32
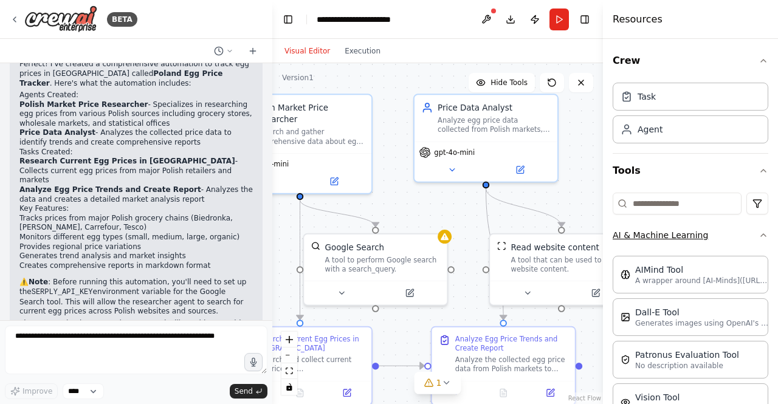
click at [643, 229] on button "AI & Machine Learning" at bounding box center [691, 236] width 156 height 32
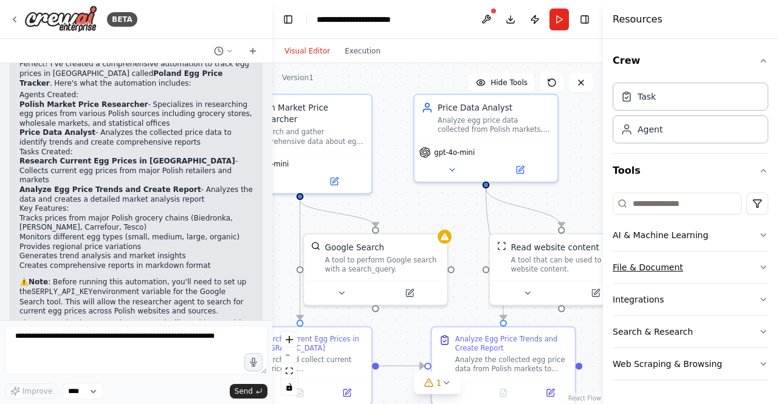
click at [654, 266] on button "File & Document" at bounding box center [691, 268] width 156 height 32
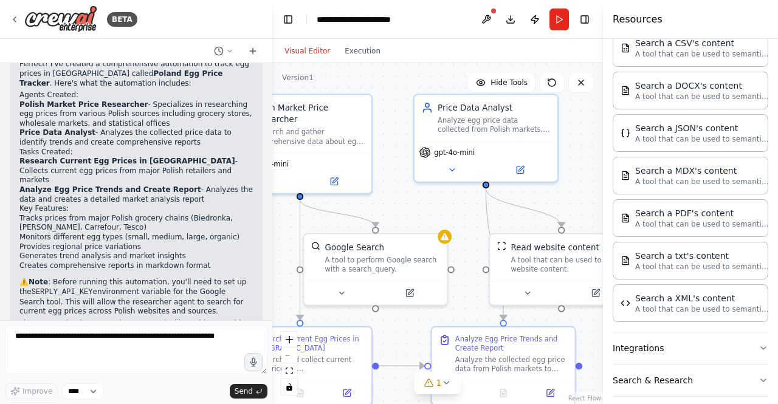
scroll to position [262, 0]
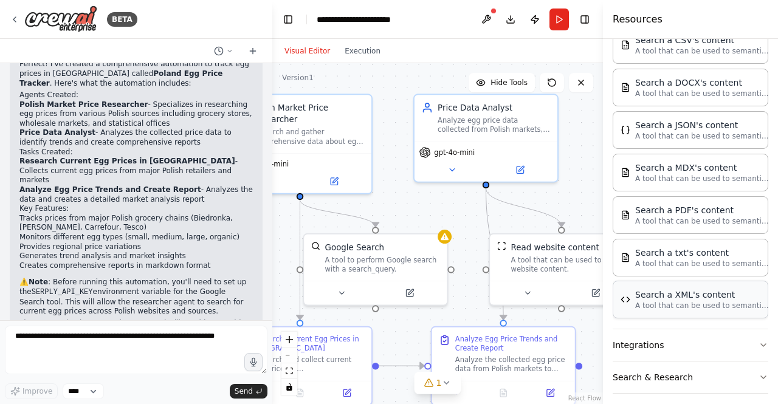
click at [638, 291] on div "Search a XML's content" at bounding box center [702, 295] width 134 height 12
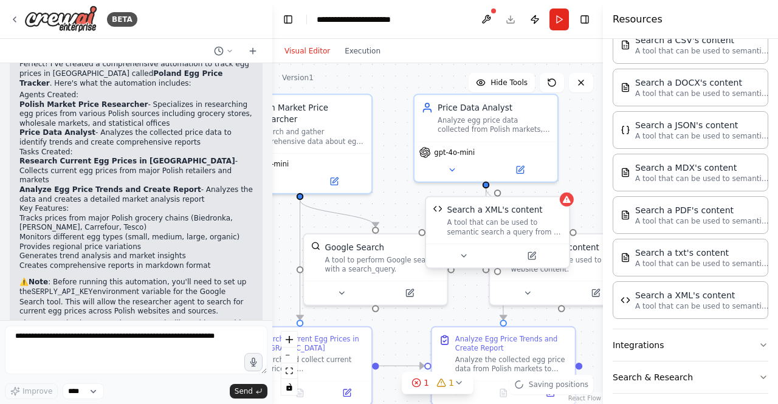
click at [541, 210] on div "Search a XML's content" at bounding box center [504, 210] width 115 height 12
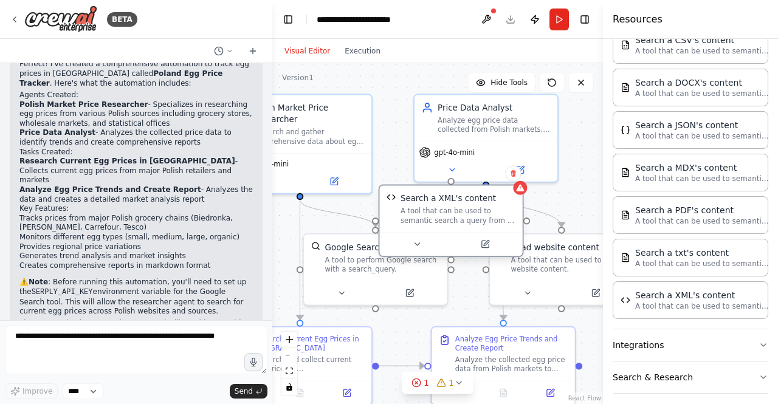
drag, startPoint x: 530, startPoint y: 218, endPoint x: 445, endPoint y: 203, distance: 85.8
click at [445, 203] on div "Search a XML's content A tool that can be used to semantic search a query from …" at bounding box center [458, 209] width 115 height 33
click at [511, 181] on div "Confirm" at bounding box center [513, 173] width 21 height 21
click at [517, 177] on button at bounding box center [514, 173] width 16 height 16
click at [488, 177] on button "Confirm" at bounding box center [478, 173] width 43 height 15
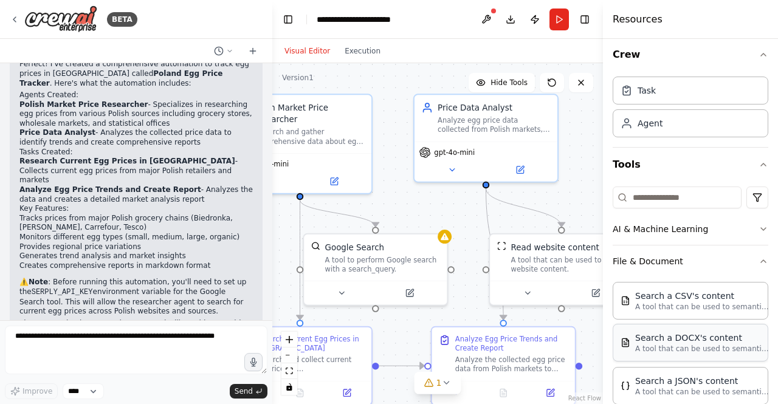
scroll to position [0, 0]
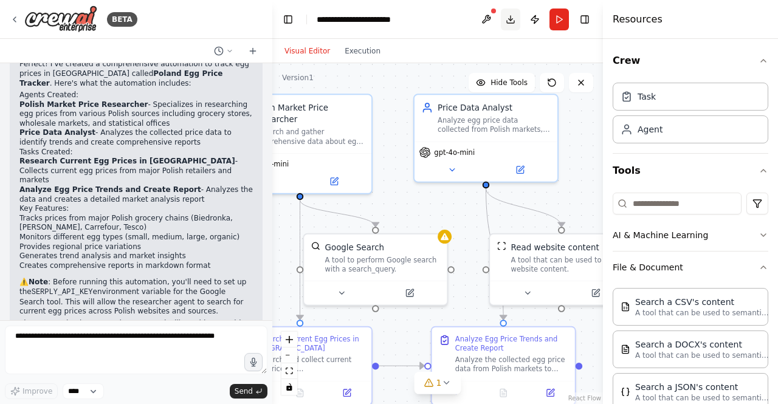
click at [510, 19] on button "Download" at bounding box center [510, 20] width 19 height 22
click at [71, 19] on img at bounding box center [60, 18] width 73 height 27
